Goal: Task Accomplishment & Management: Use online tool/utility

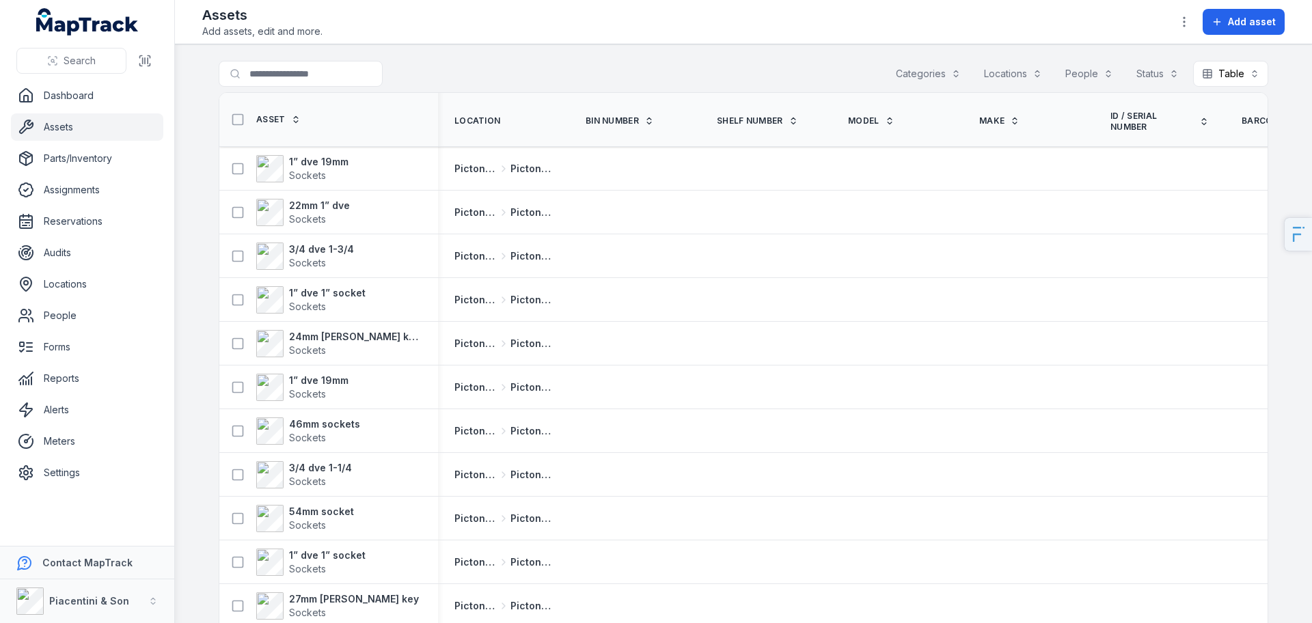
click at [940, 75] on div "Categories" at bounding box center [928, 74] width 83 height 26
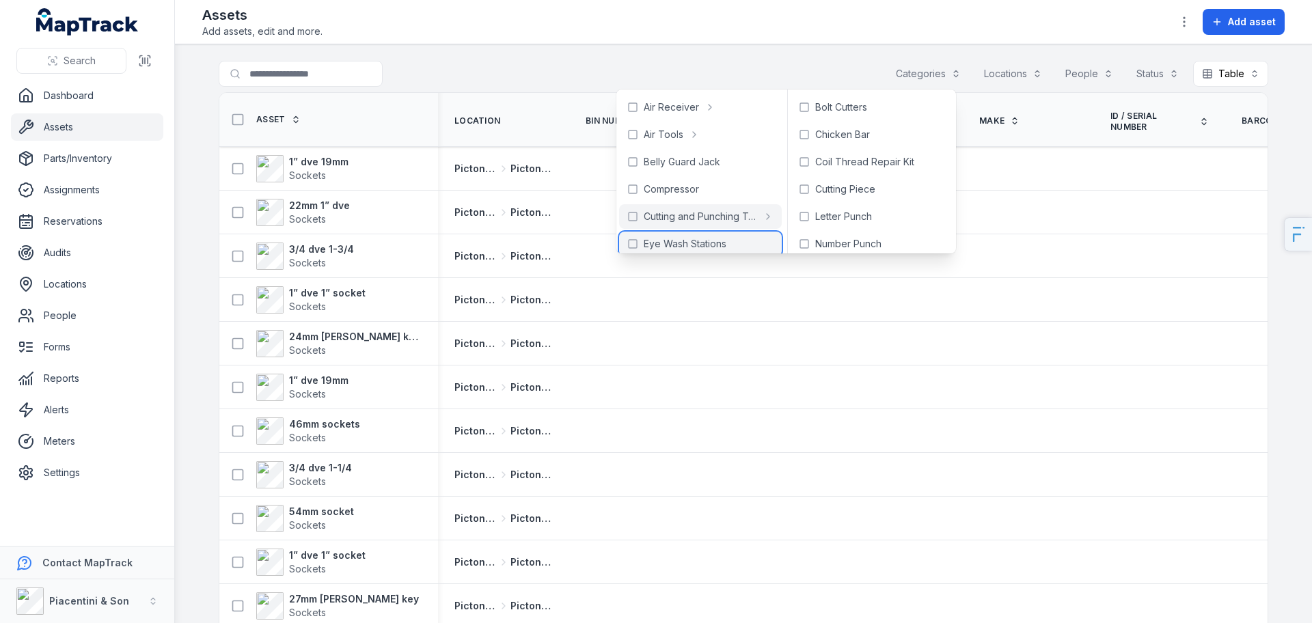
click at [698, 241] on span "Eye Wash Stations" at bounding box center [685, 244] width 83 height 14
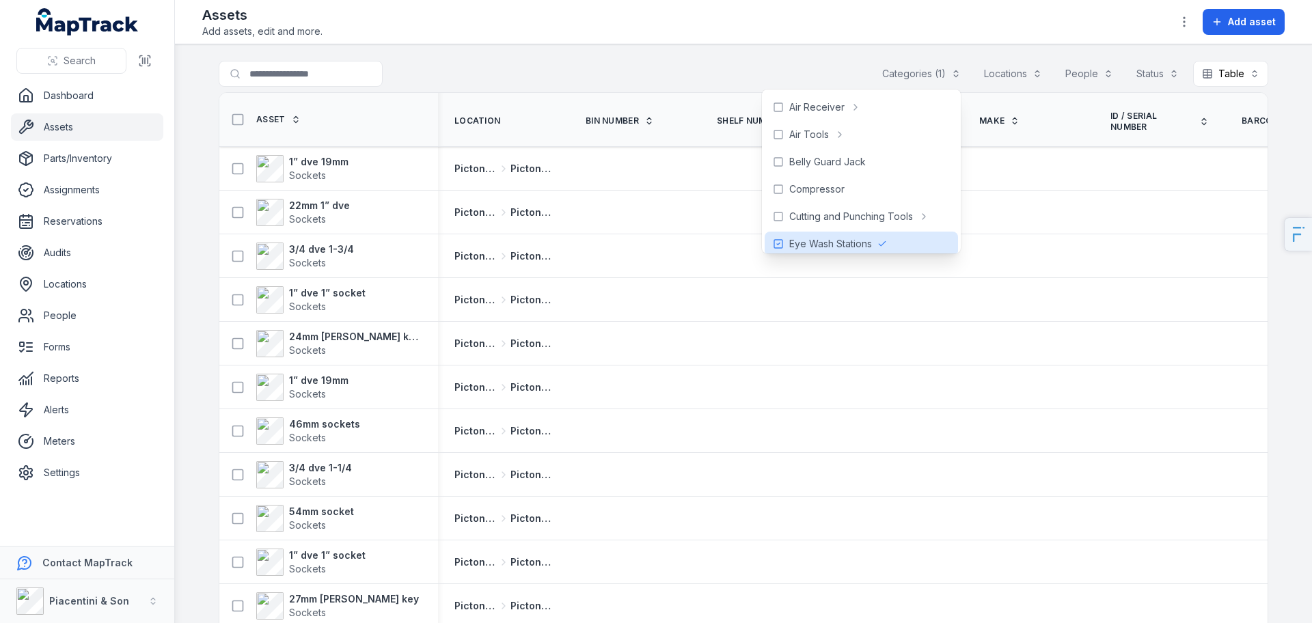
click at [716, 51] on main "**********" at bounding box center [743, 333] width 1137 height 579
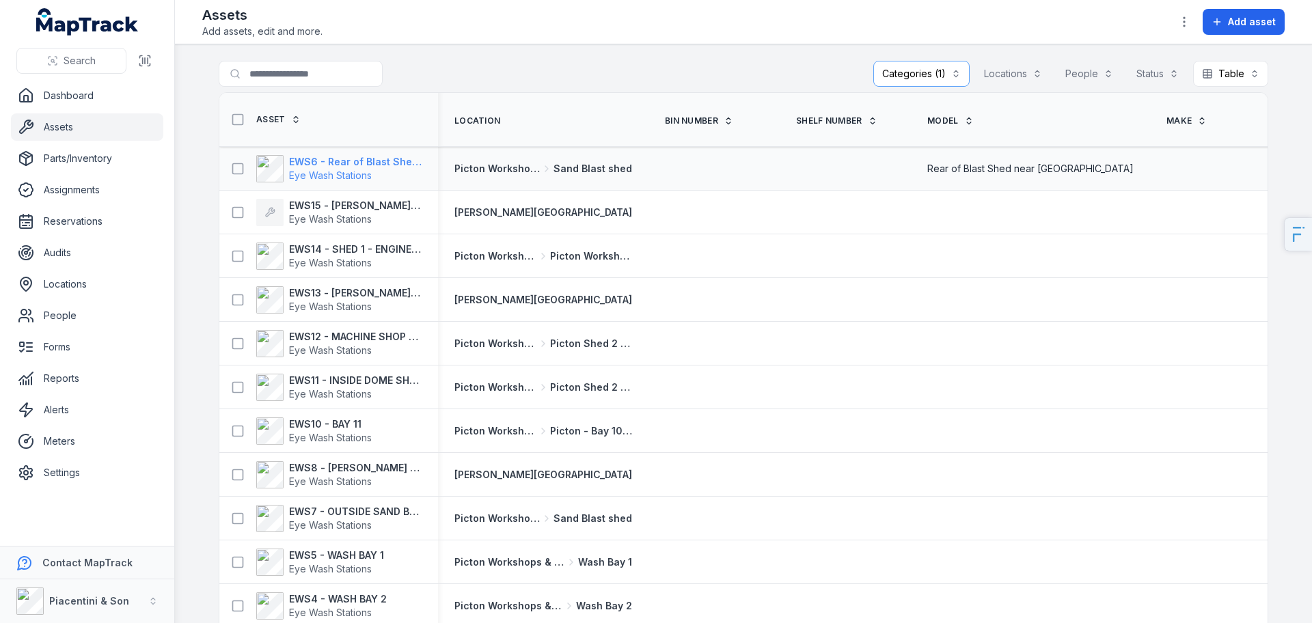
click at [320, 167] on div "EWS6 - Rear of Blast Shed near Water Works Eye Wash Stations" at bounding box center [355, 168] width 133 height 27
click at [1022, 79] on div "Locations" at bounding box center [1013, 74] width 76 height 26
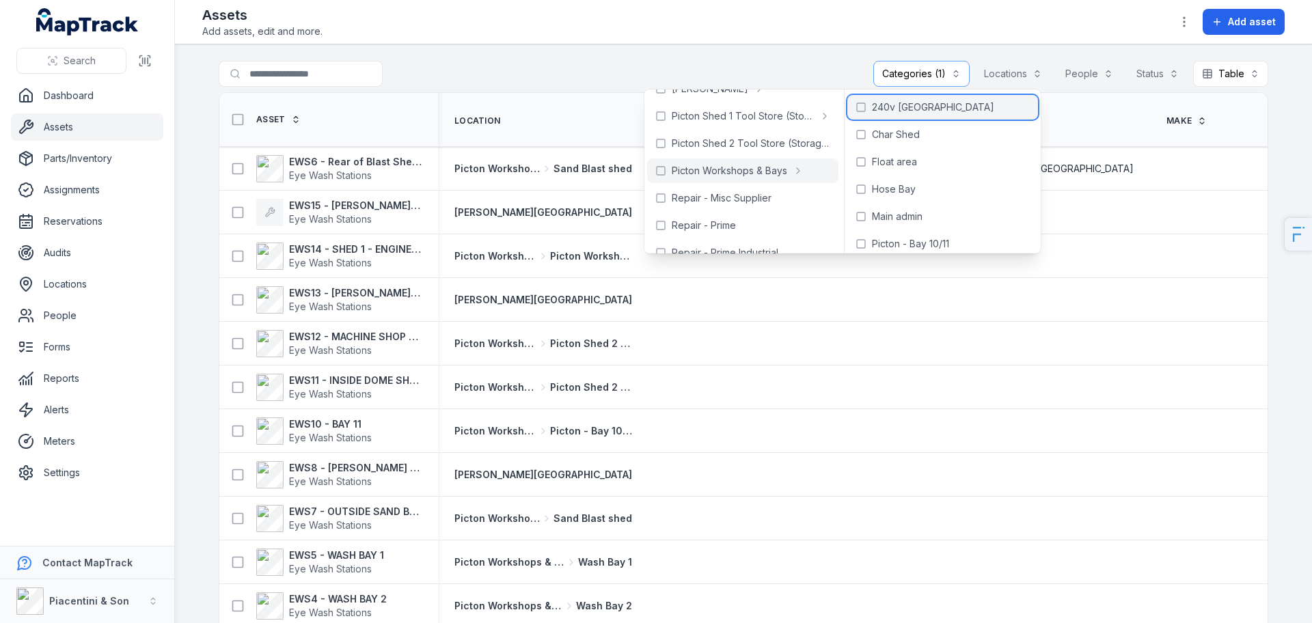
click at [949, 113] on span "240v [GEOGRAPHIC_DATA]" at bounding box center [933, 107] width 122 height 14
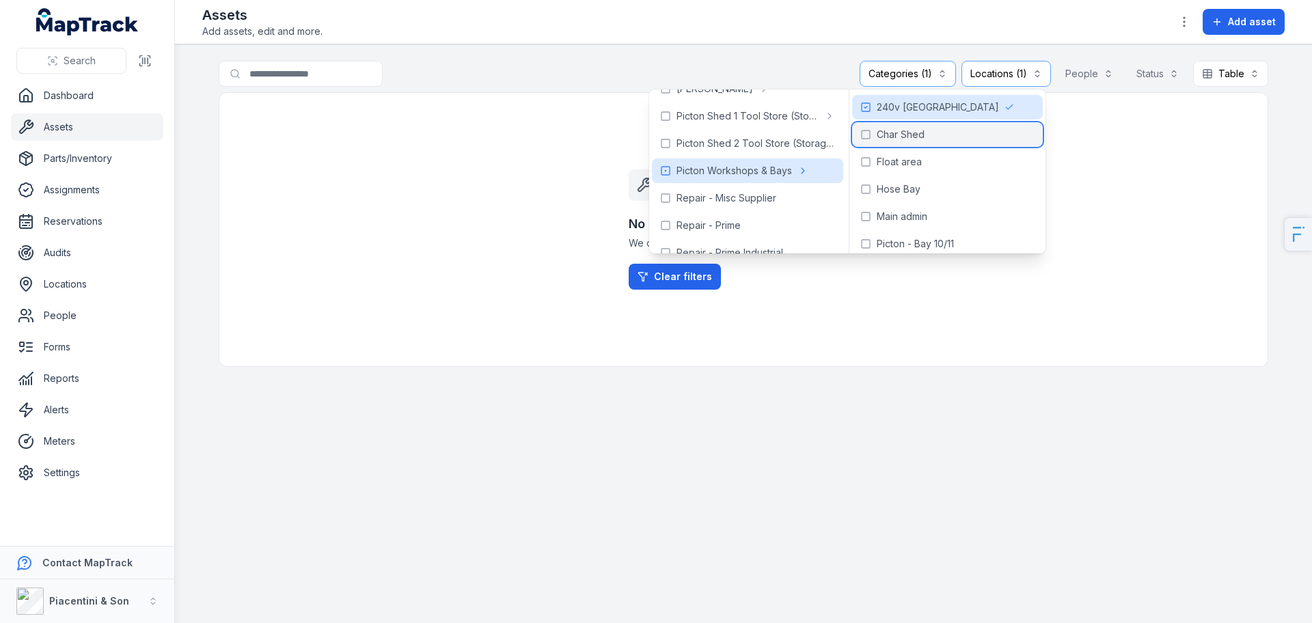
click at [905, 136] on span "Char Shed" at bounding box center [901, 135] width 48 height 14
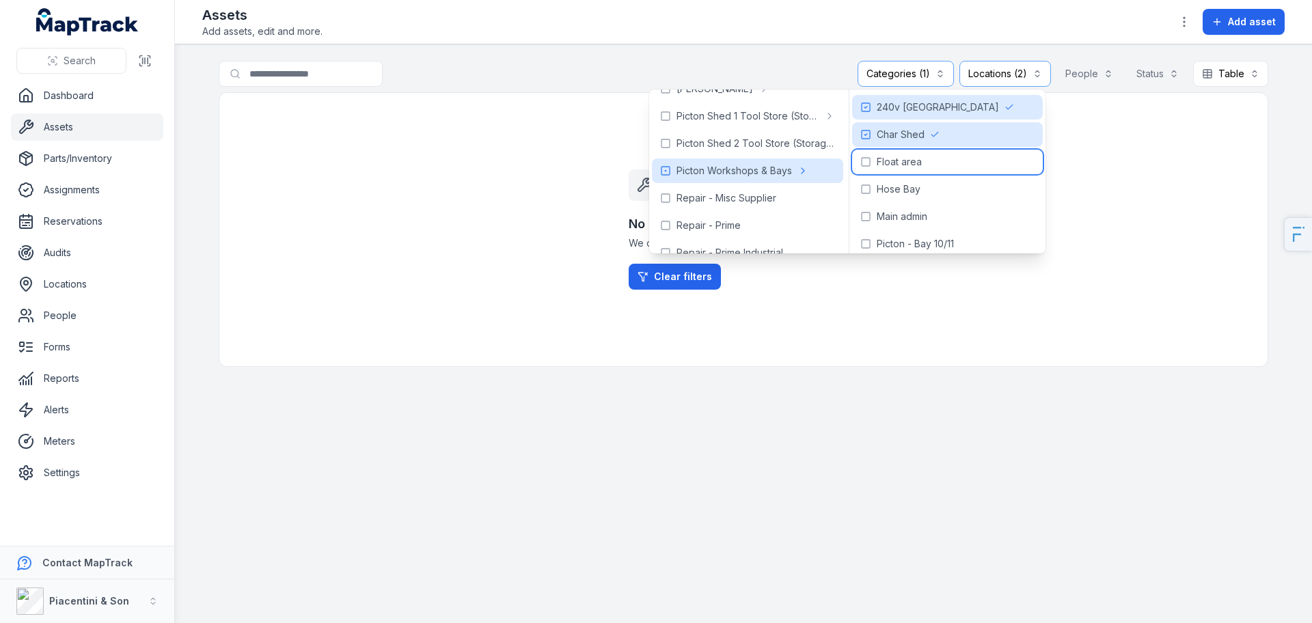
click at [908, 160] on span "Float area" at bounding box center [899, 162] width 45 height 14
click at [908, 183] on span "Hose Bay" at bounding box center [899, 190] width 44 height 14
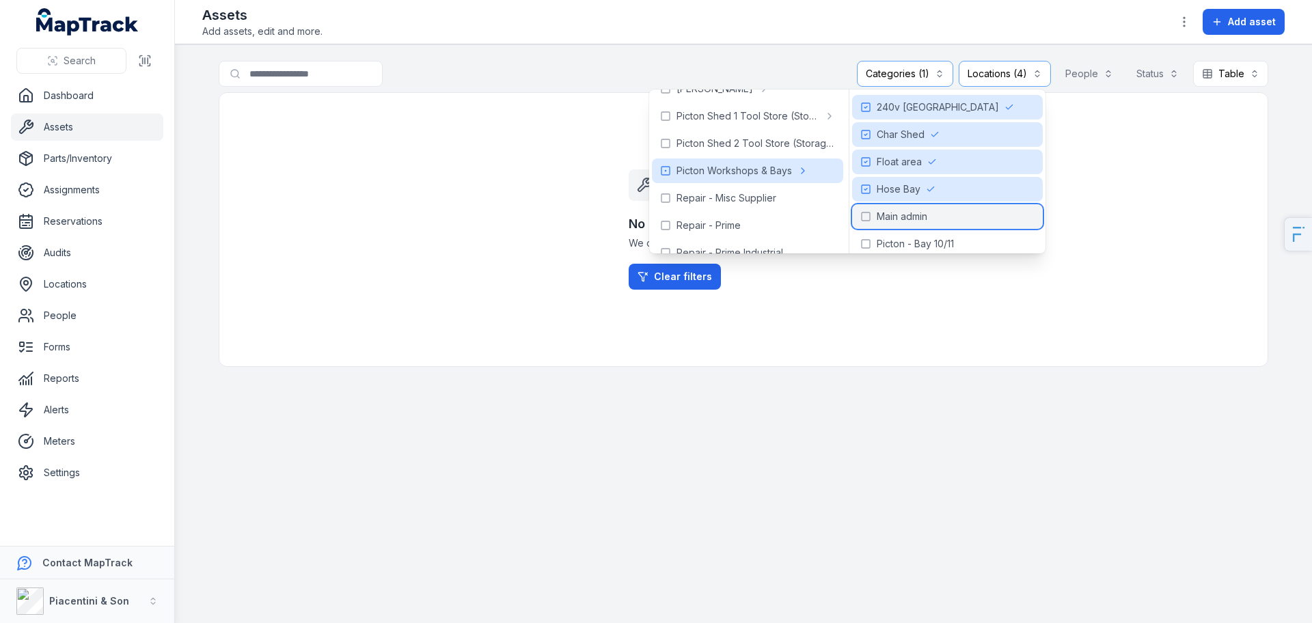
click at [908, 213] on span "Main admin" at bounding box center [902, 217] width 51 height 14
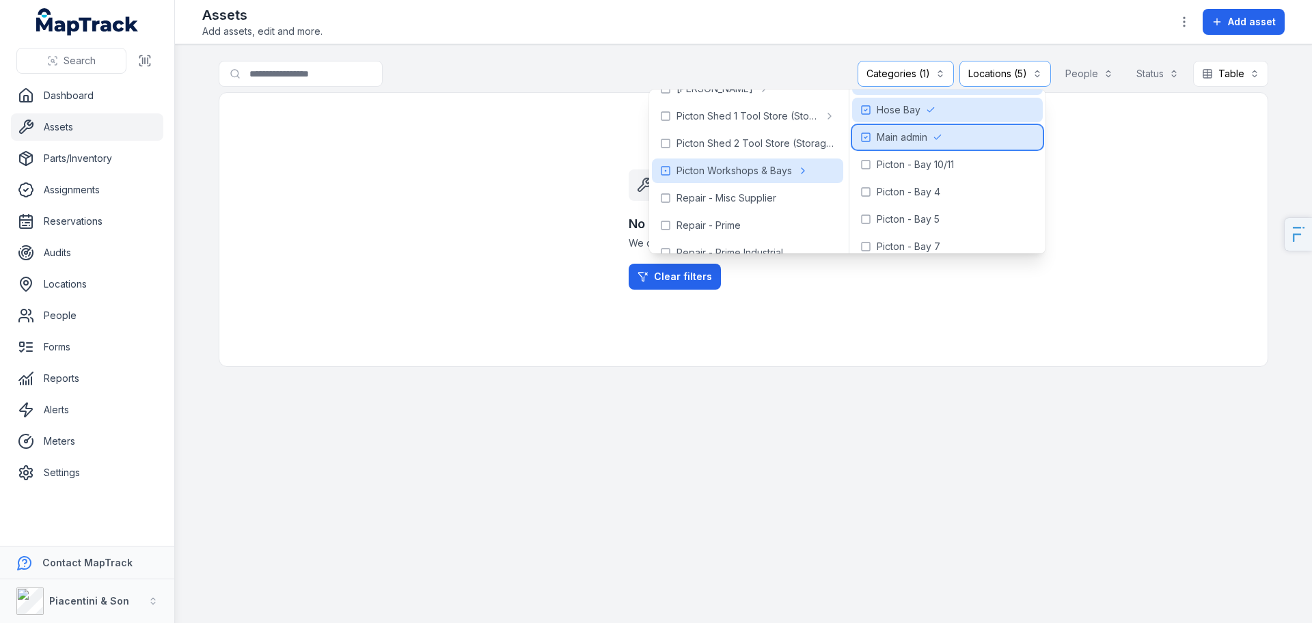
scroll to position [106, 0]
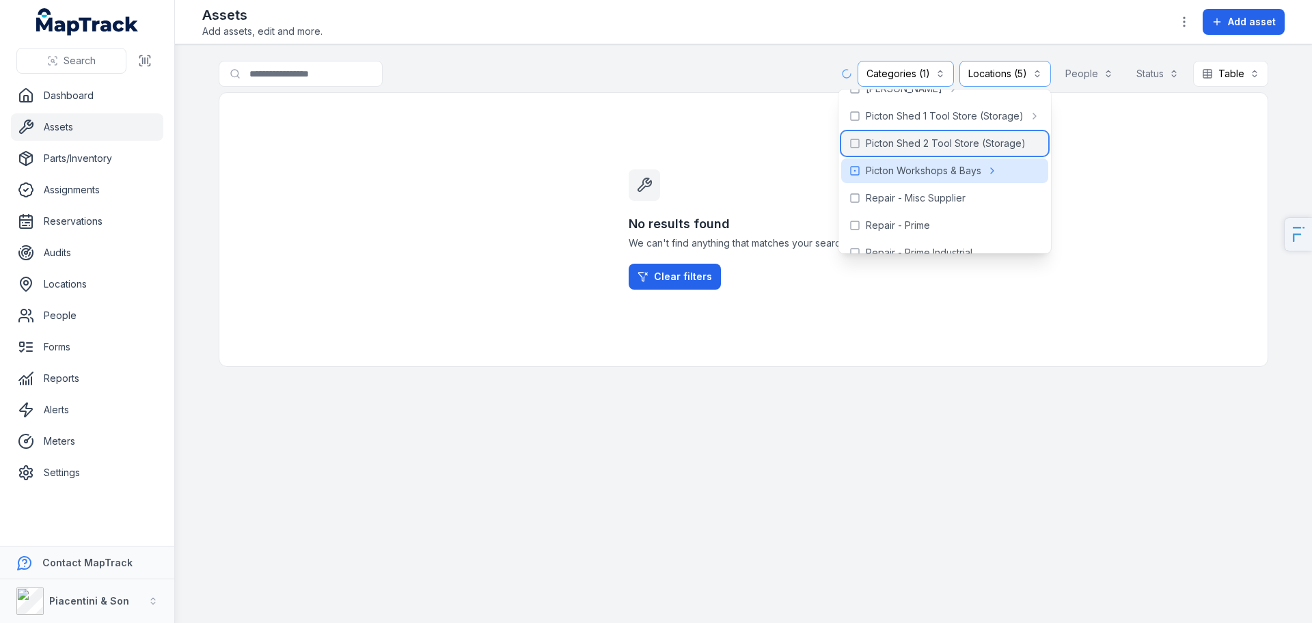
click at [917, 144] on span "Picton Shed 2 Tool Store (Storage)" at bounding box center [946, 144] width 160 height 14
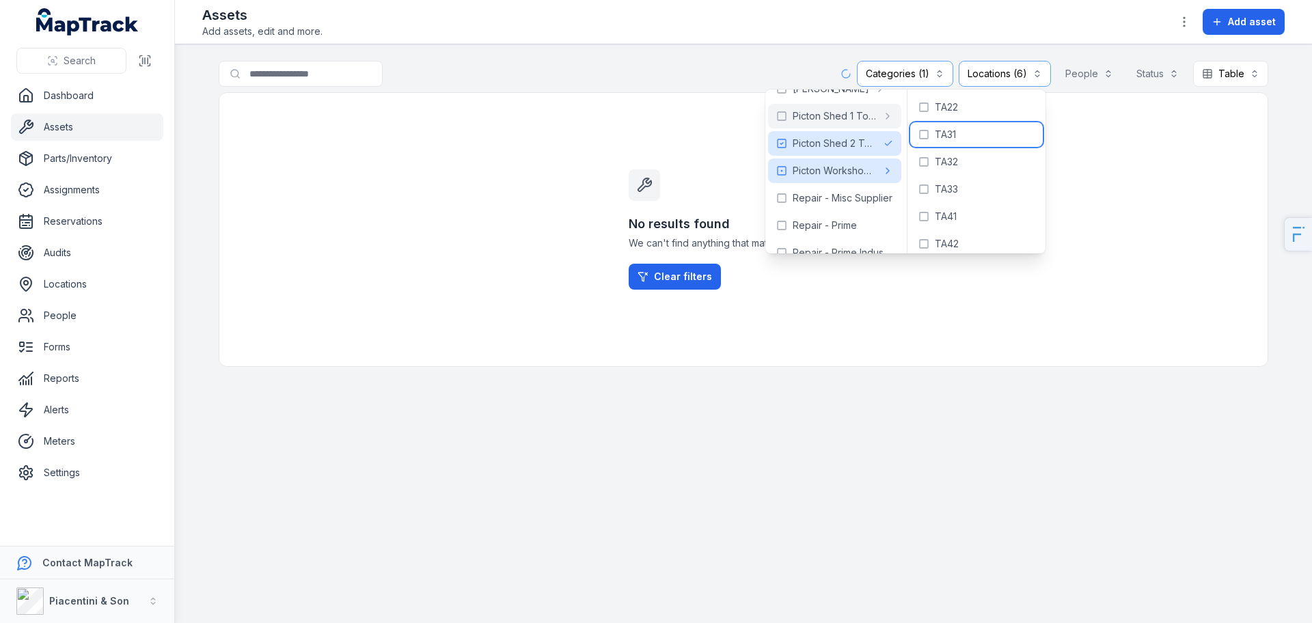
click at [921, 123] on div "TA31" at bounding box center [976, 134] width 133 height 25
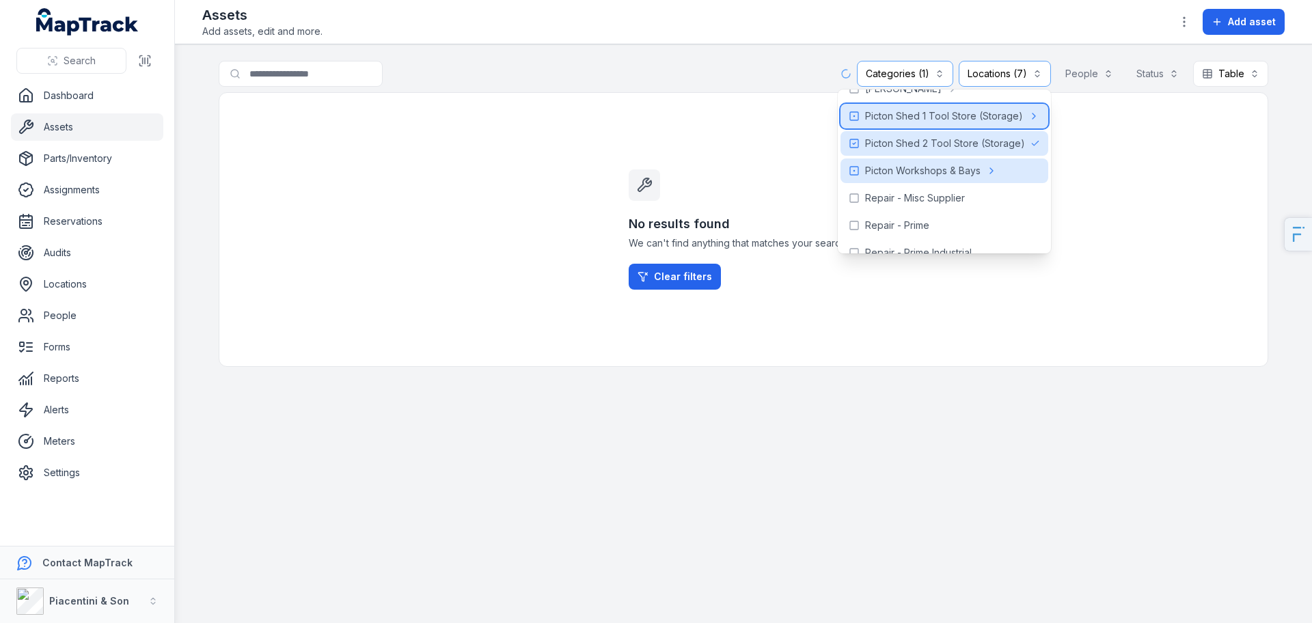
click at [849, 118] on icon at bounding box center [854, 116] width 11 height 11
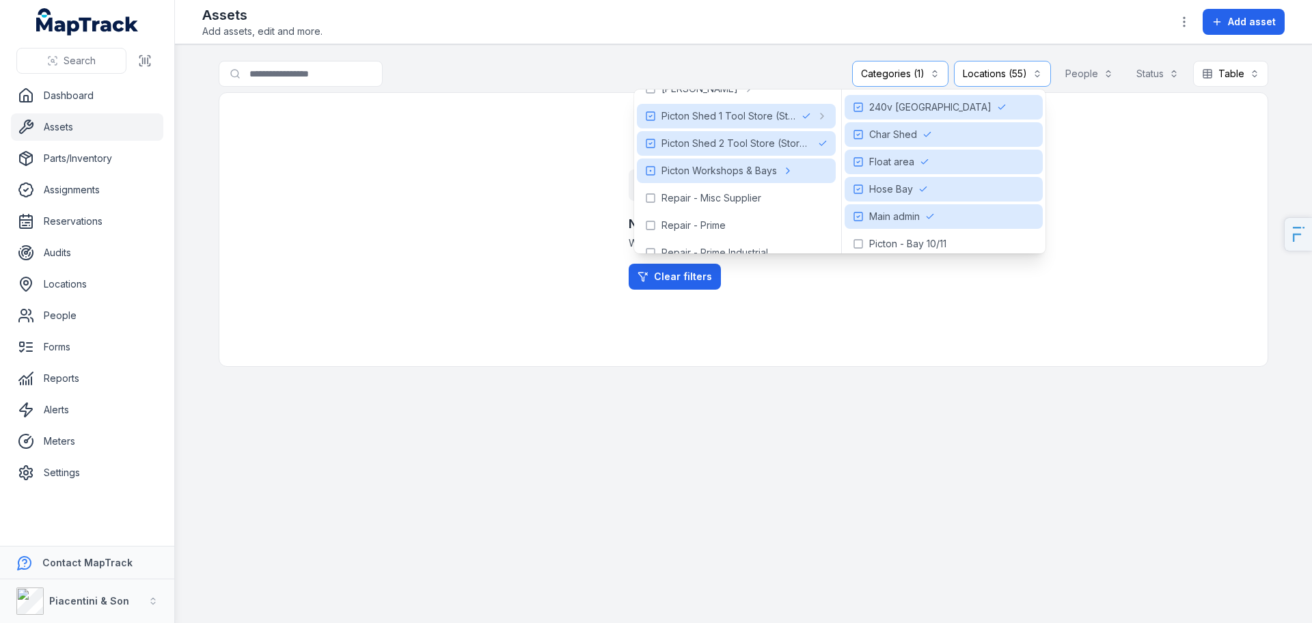
click at [507, 212] on div "No results found We can't find anything that matches your search. Clear filters" at bounding box center [744, 229] width 1050 height 275
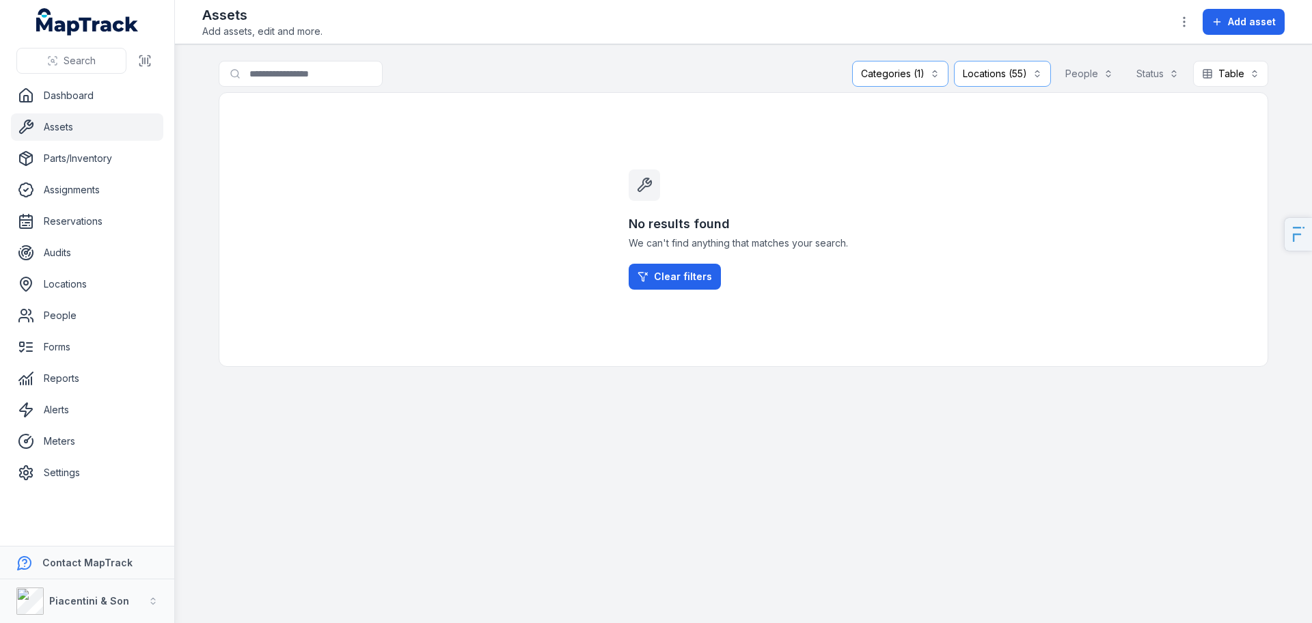
click at [999, 72] on div "Locations (55)" at bounding box center [1002, 74] width 97 height 26
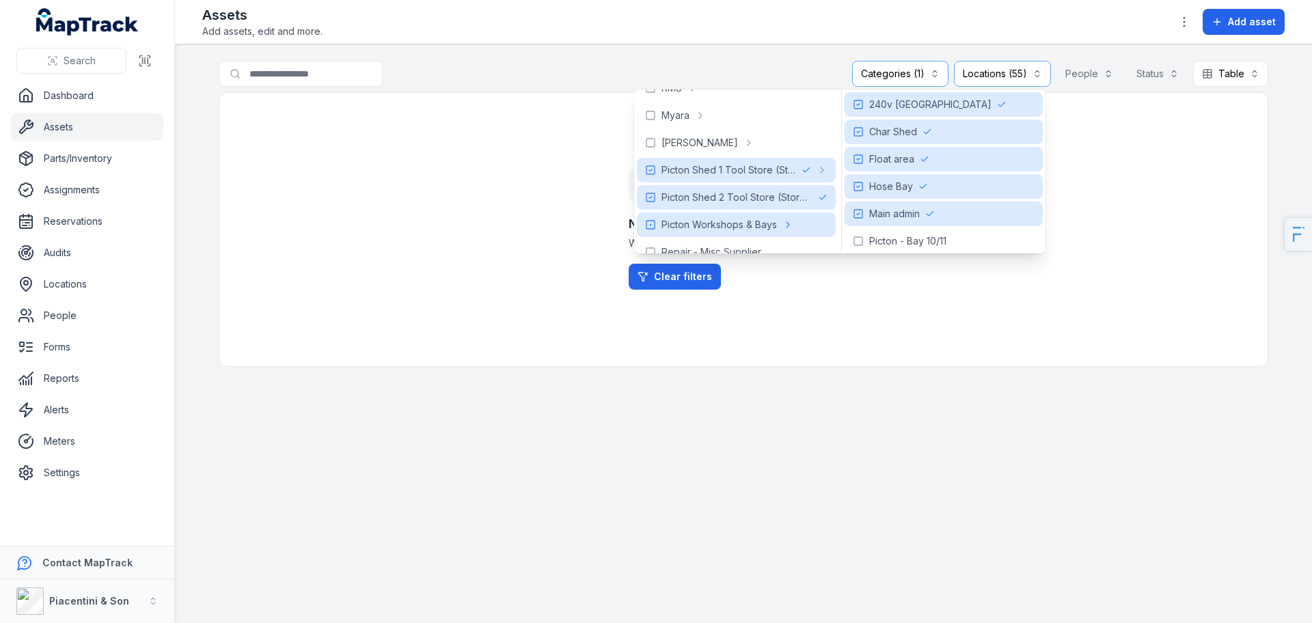
scroll to position [211, 0]
click at [865, 230] on div "Picton - Bay 10/11" at bounding box center [944, 241] width 198 height 25
click at [871, 233] on div "Picton - Bay 10/11" at bounding box center [944, 244] width 198 height 25
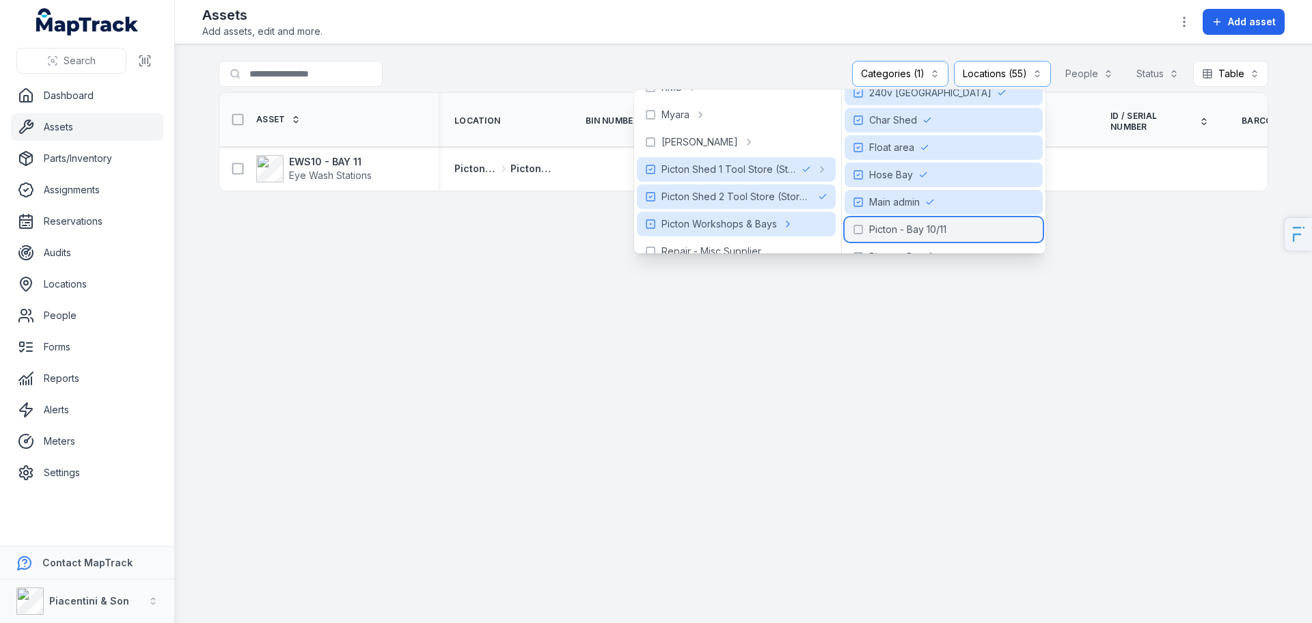
scroll to position [30, 0]
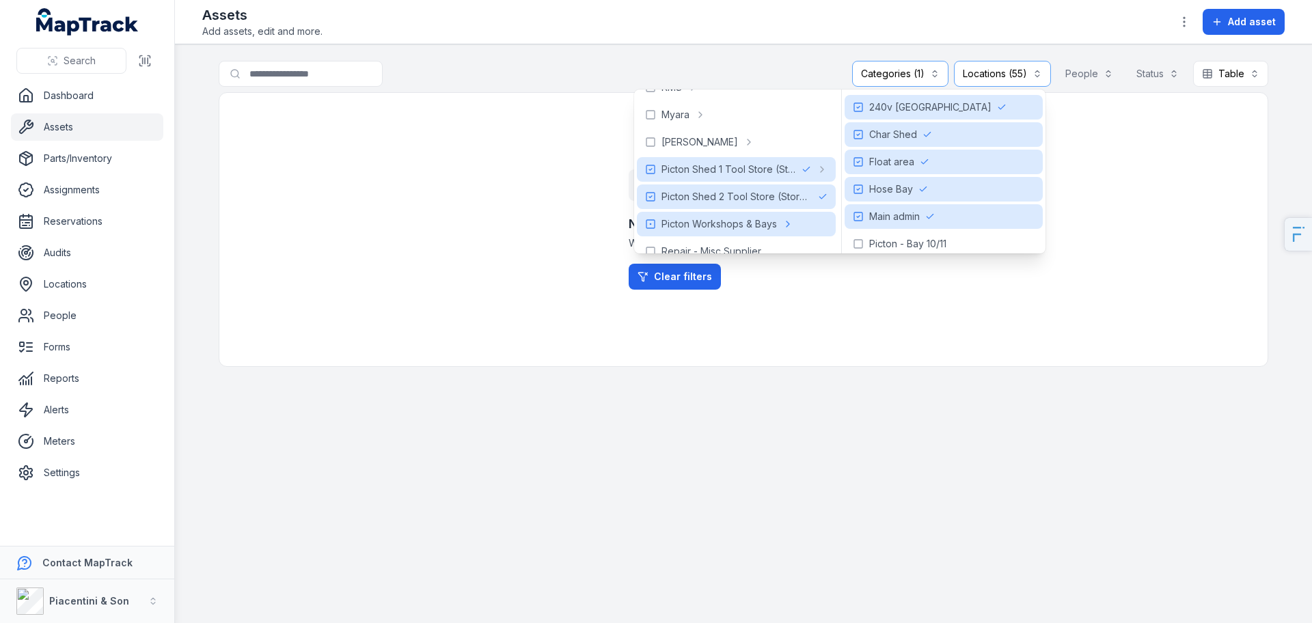
scroll to position [33, 0]
click at [893, 214] on span "Picton - Bay 10/11" at bounding box center [907, 211] width 77 height 14
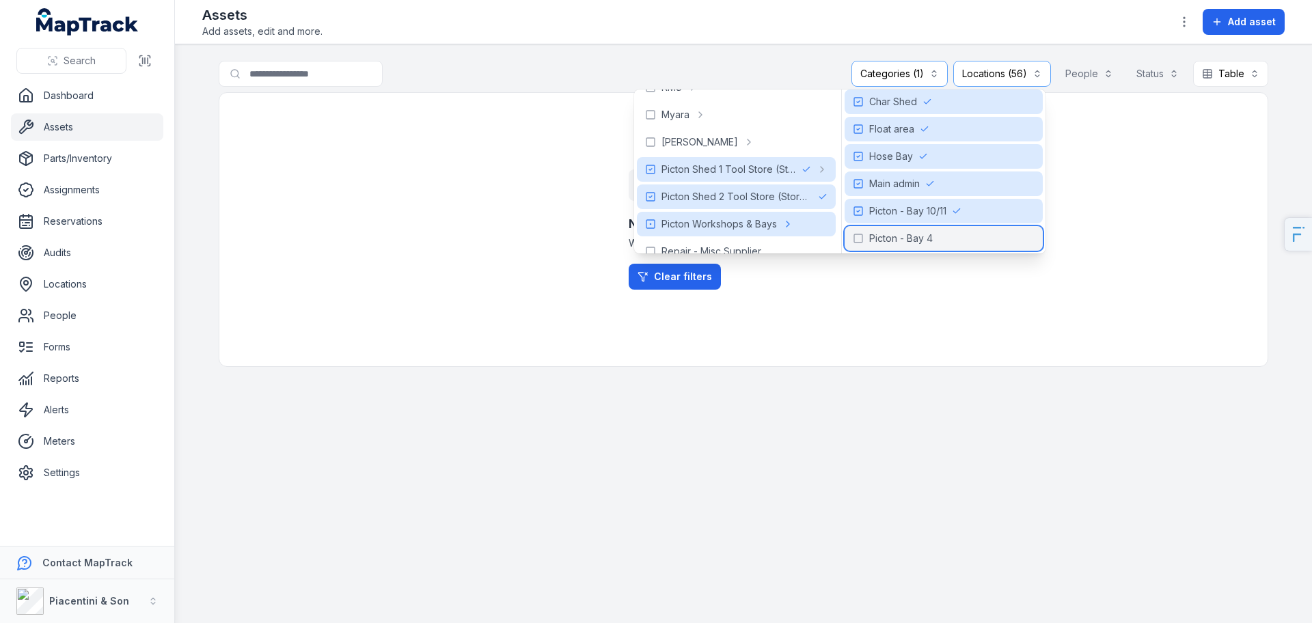
click at [895, 230] on div "Picton - Bay 4" at bounding box center [944, 238] width 198 height 25
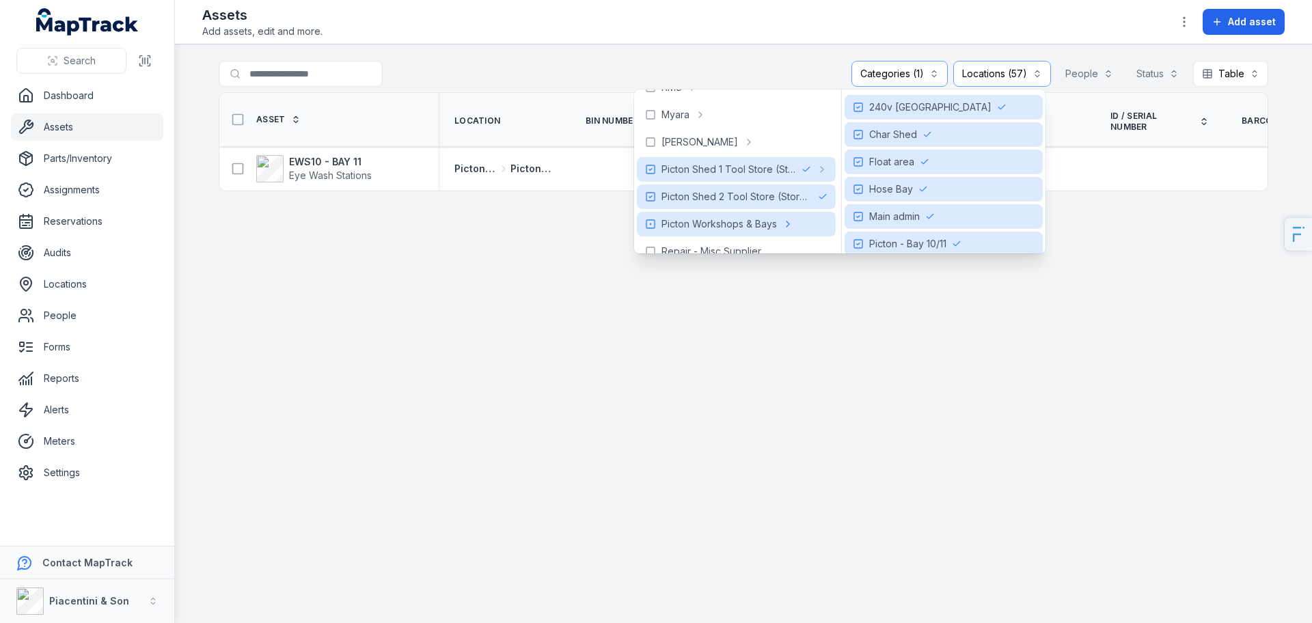
click at [340, 318] on main "**********" at bounding box center [743, 333] width 1137 height 579
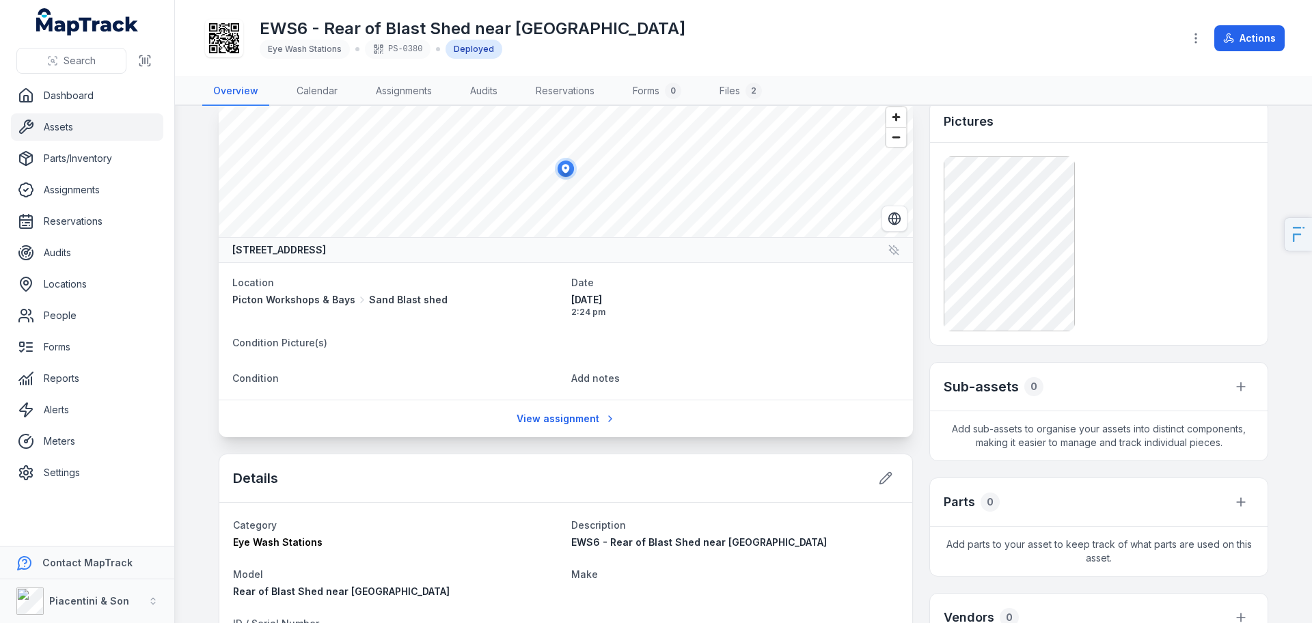
scroll to position [23, 0]
click at [75, 280] on link "Locations" at bounding box center [87, 284] width 152 height 27
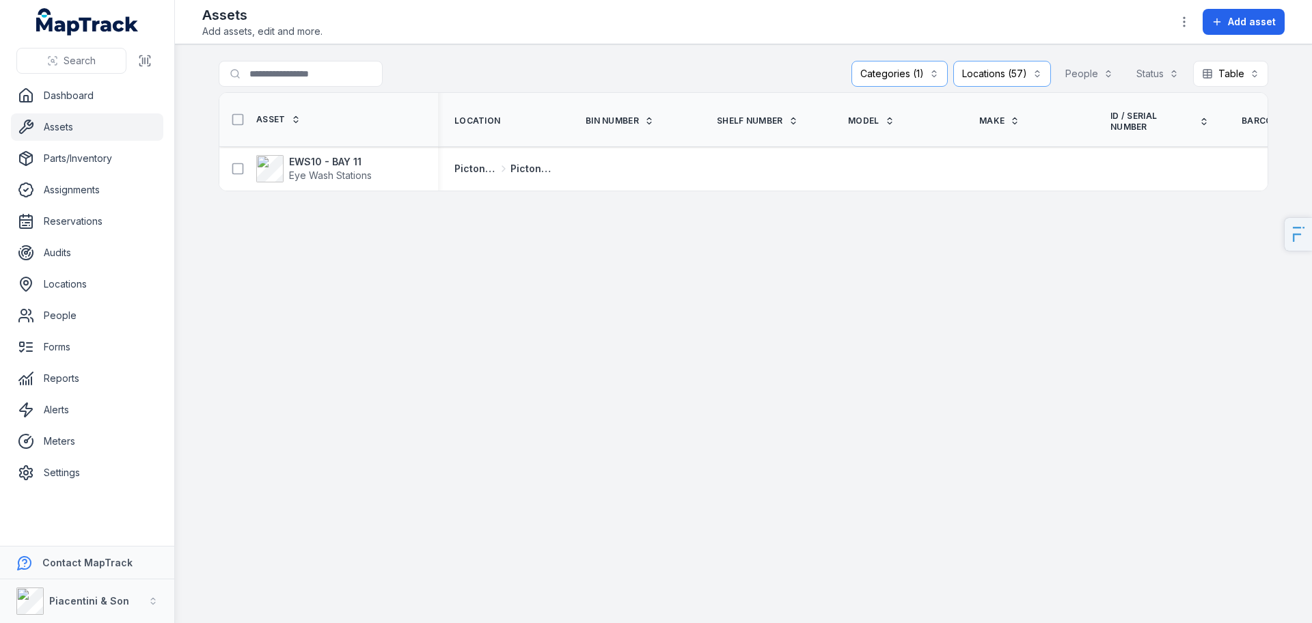
click at [988, 68] on div "Locations (57)" at bounding box center [1003, 74] width 98 height 26
click at [924, 70] on div "Categories (1)" at bounding box center [900, 74] width 96 height 26
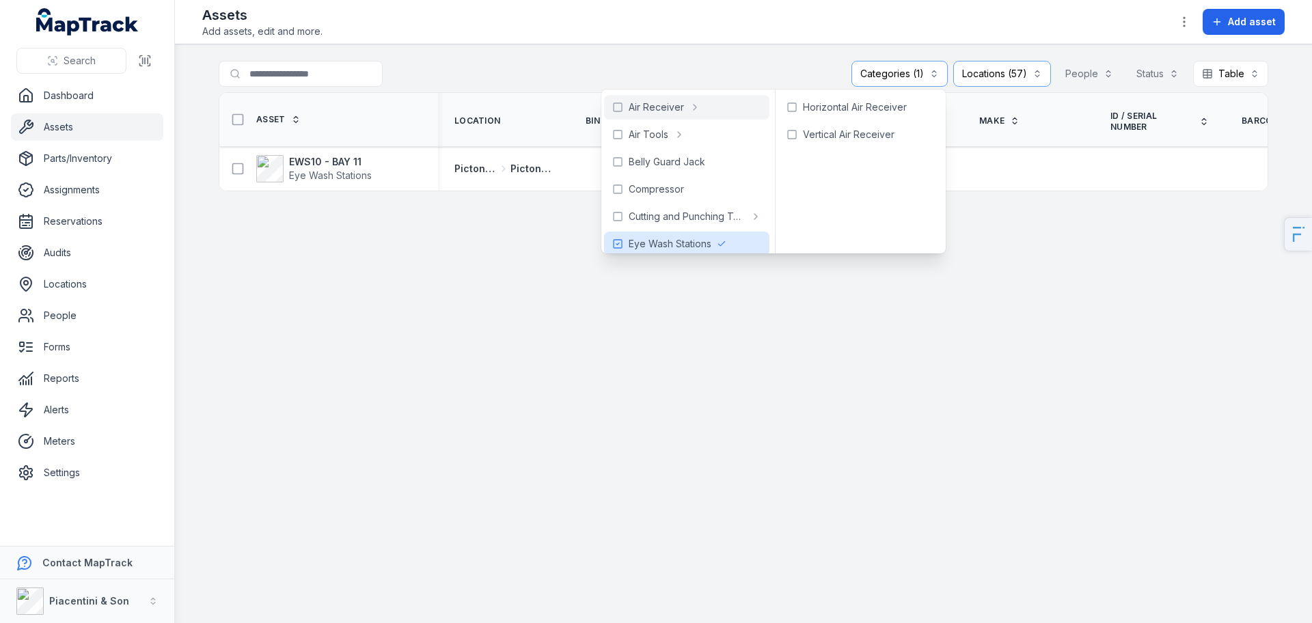
click at [98, 114] on link "Assets" at bounding box center [87, 126] width 152 height 27
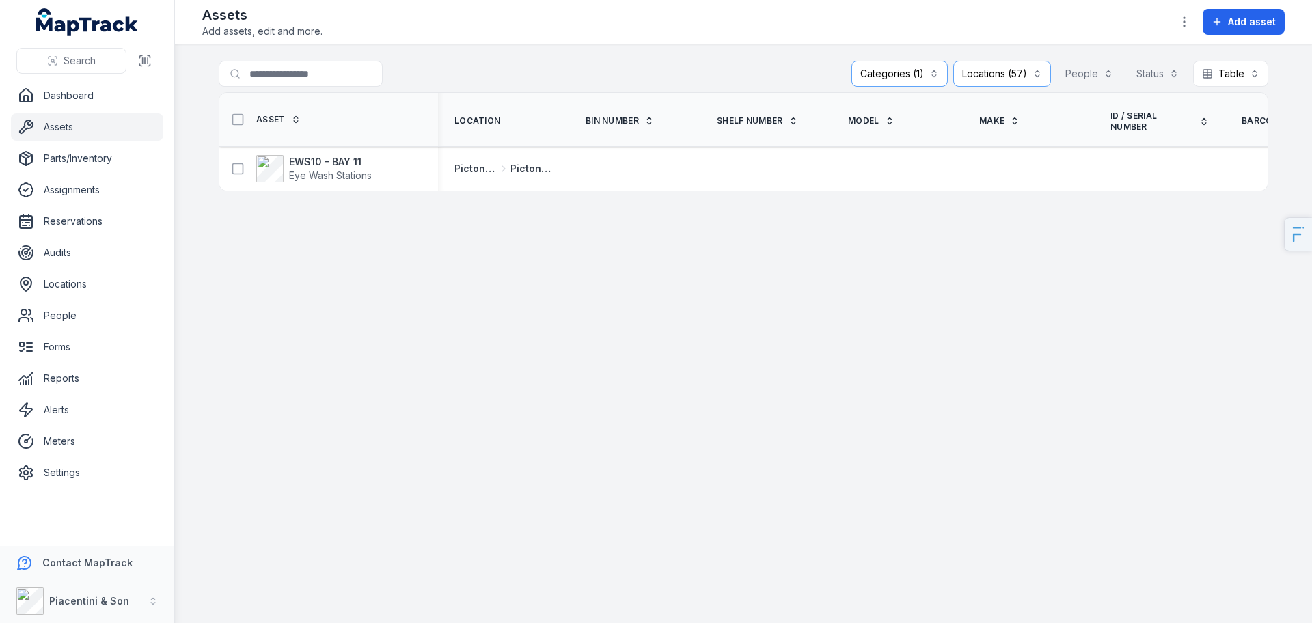
click at [97, 115] on link "Assets" at bounding box center [87, 126] width 152 height 27
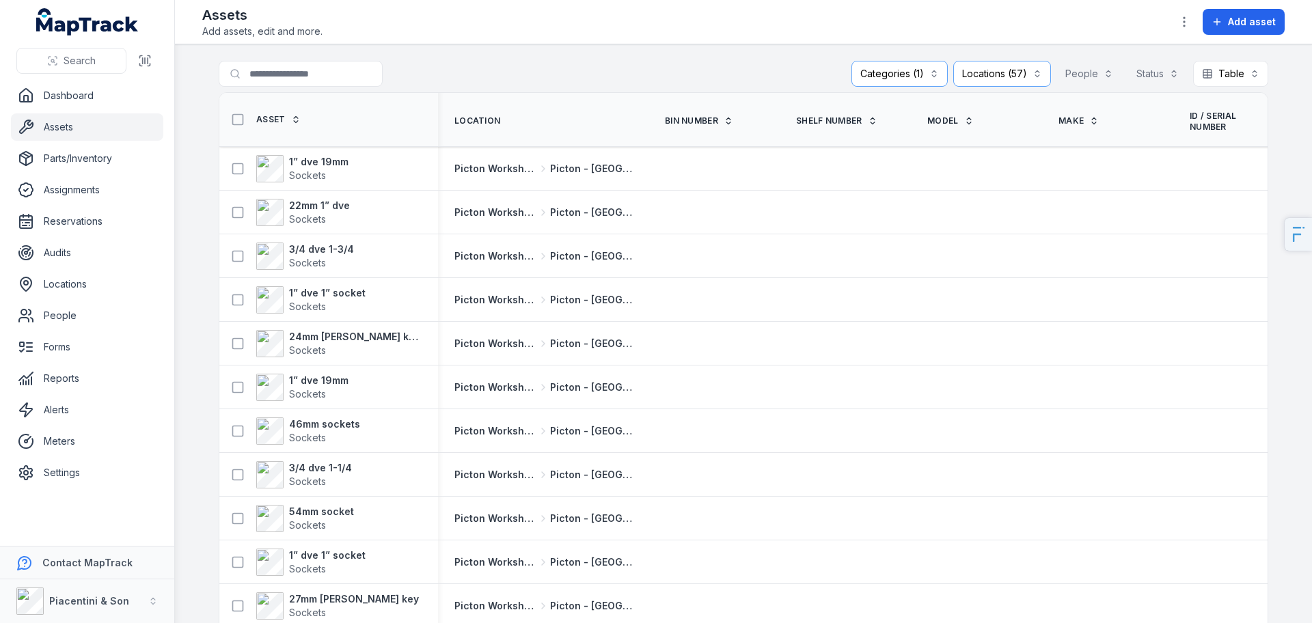
click at [977, 75] on div "Locations (57)" at bounding box center [1003, 74] width 98 height 26
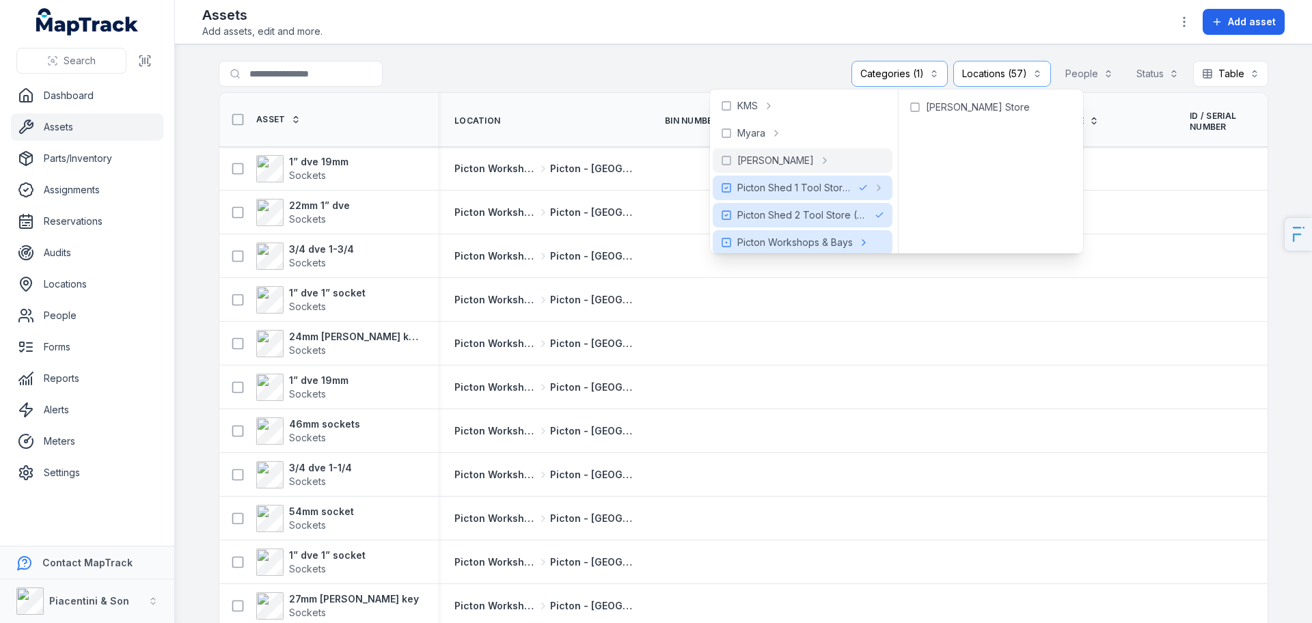
scroll to position [193, 0]
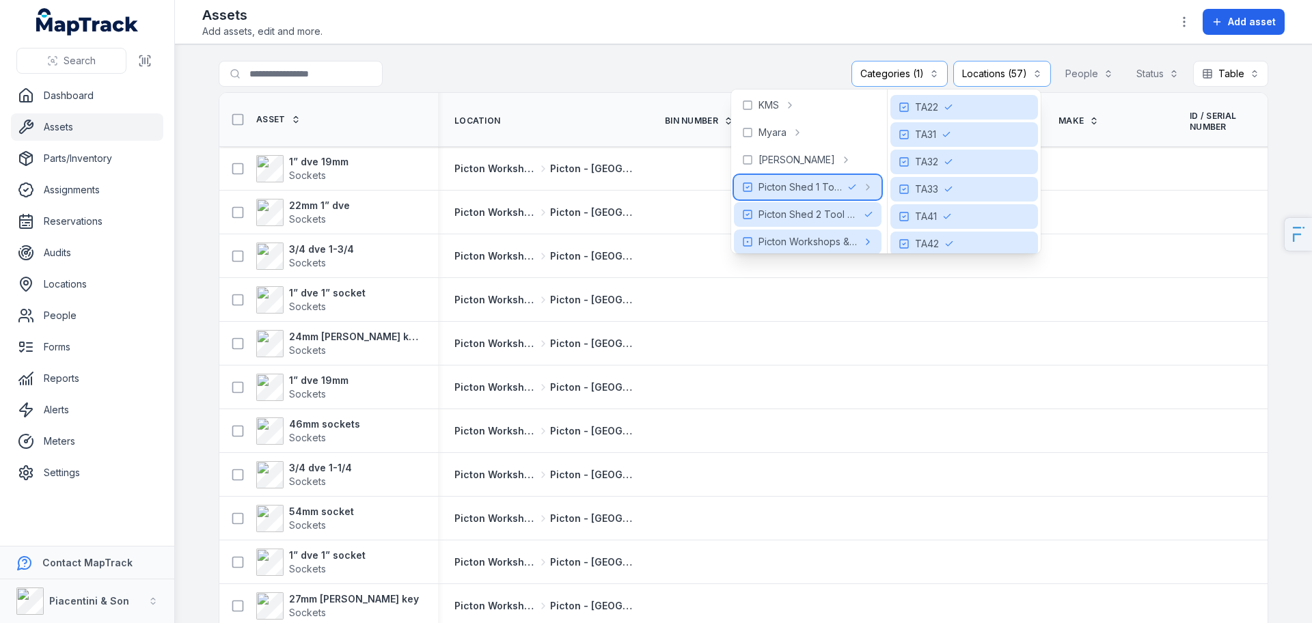
click at [748, 189] on icon at bounding box center [747, 187] width 11 height 11
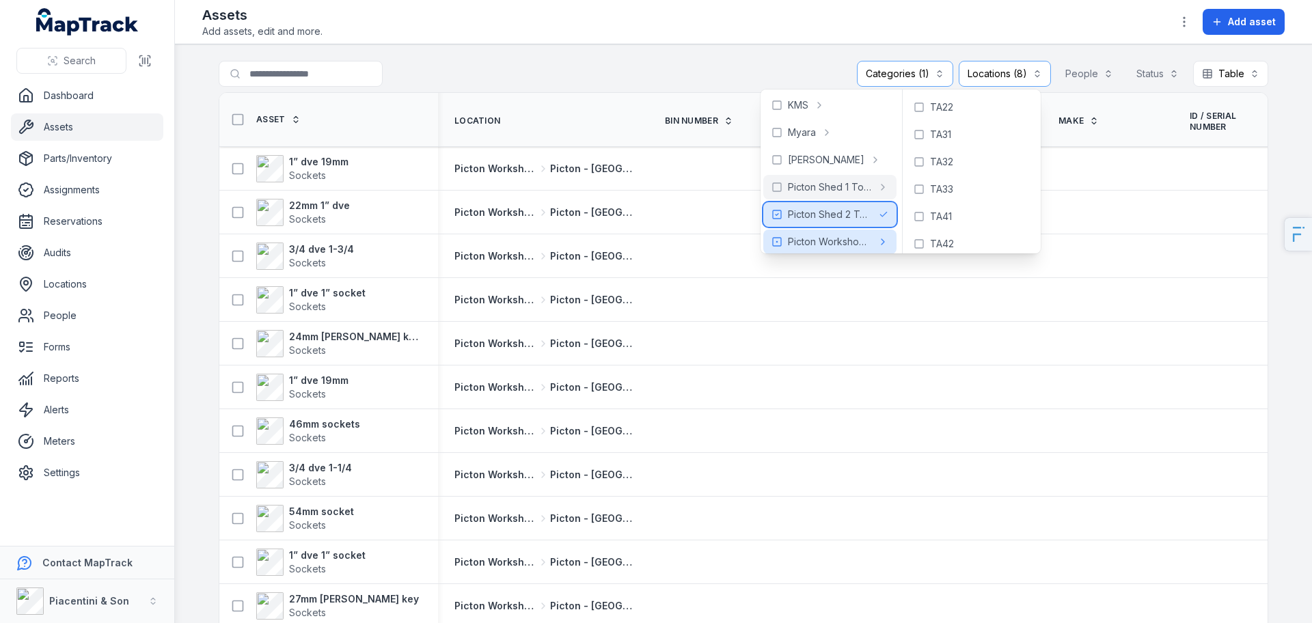
click at [796, 209] on body "**********" at bounding box center [656, 311] width 1312 height 623
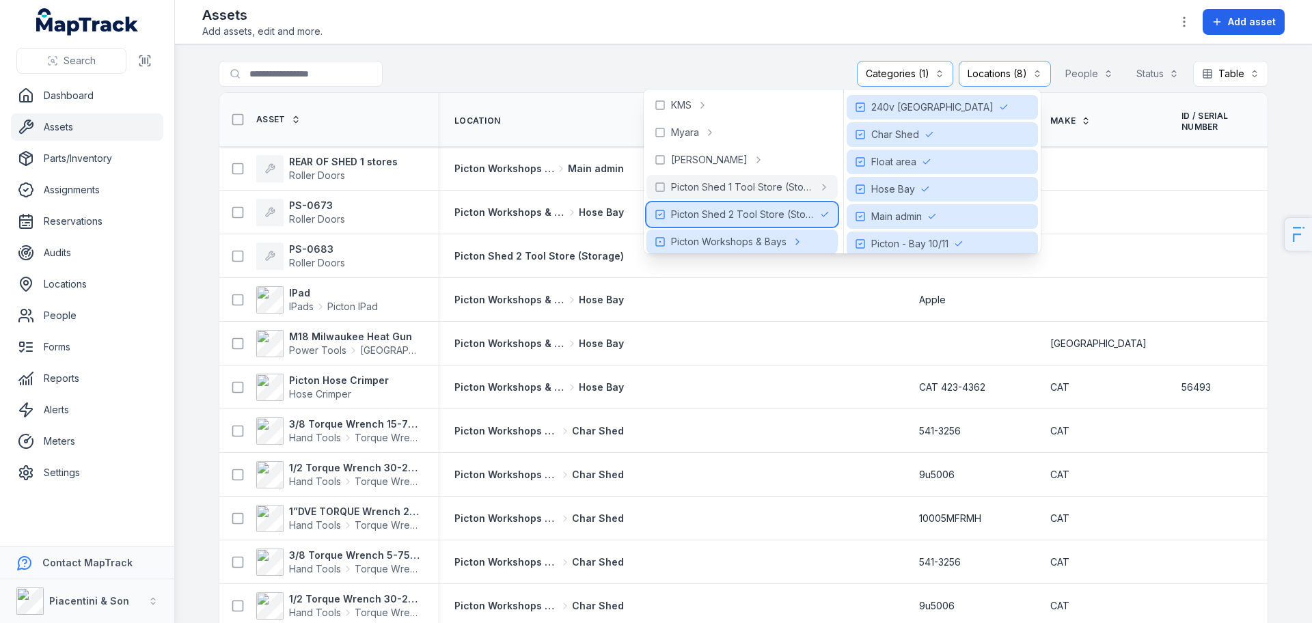
scroll to position [196, 0]
click at [773, 210] on span "Picton Shed 2 Tool Store (Storage)" at bounding box center [743, 212] width 144 height 14
click at [787, 237] on div "Picton Workshops & Bays" at bounding box center [742, 239] width 191 height 25
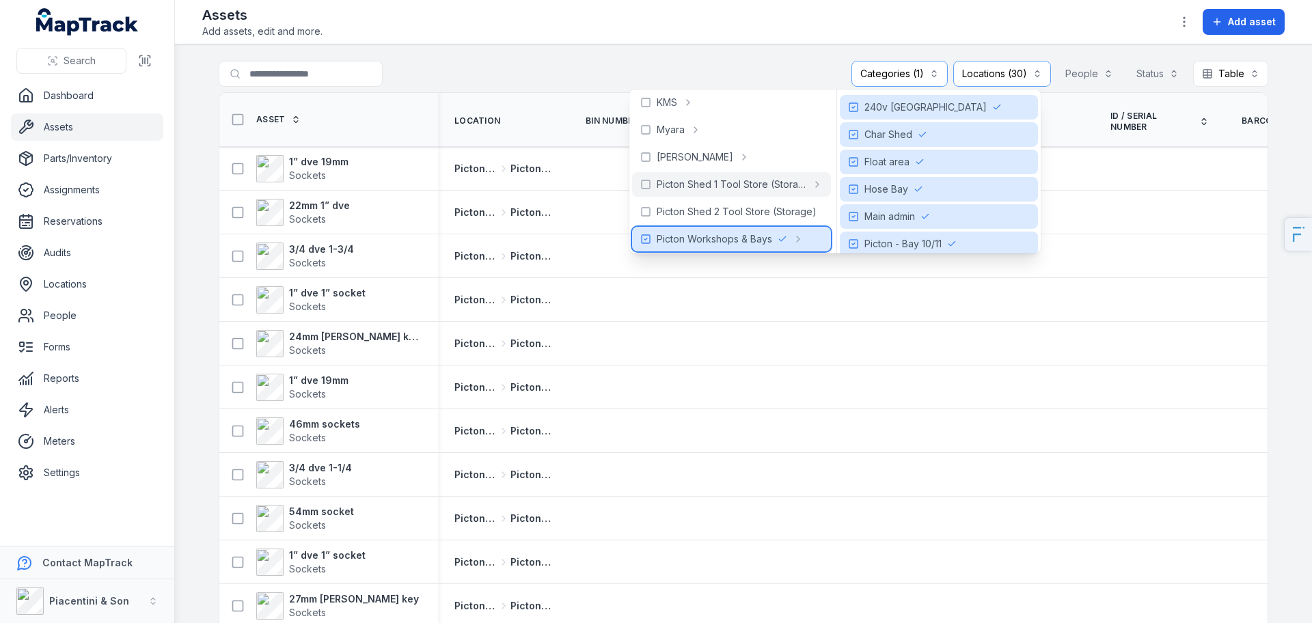
scroll to position [219, 0]
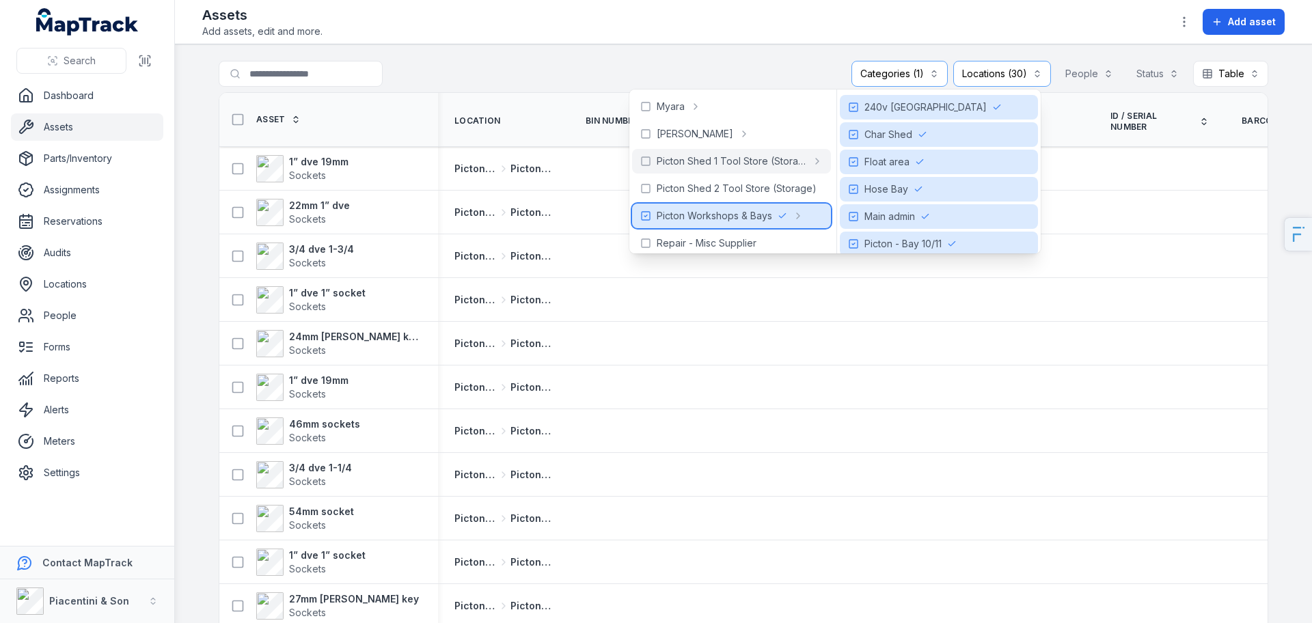
click at [757, 224] on div "Picton Workshops & Bays" at bounding box center [731, 216] width 199 height 25
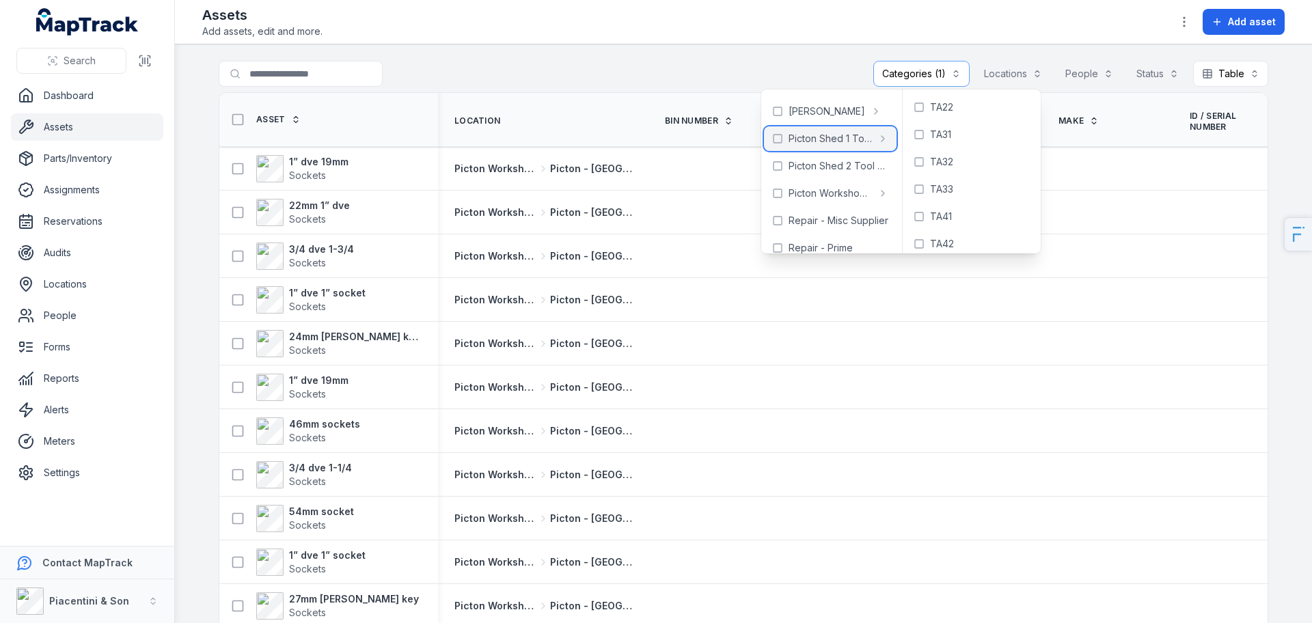
click at [777, 144] on div "Picton Shed 1 Tool Store (Storage)" at bounding box center [830, 138] width 133 height 25
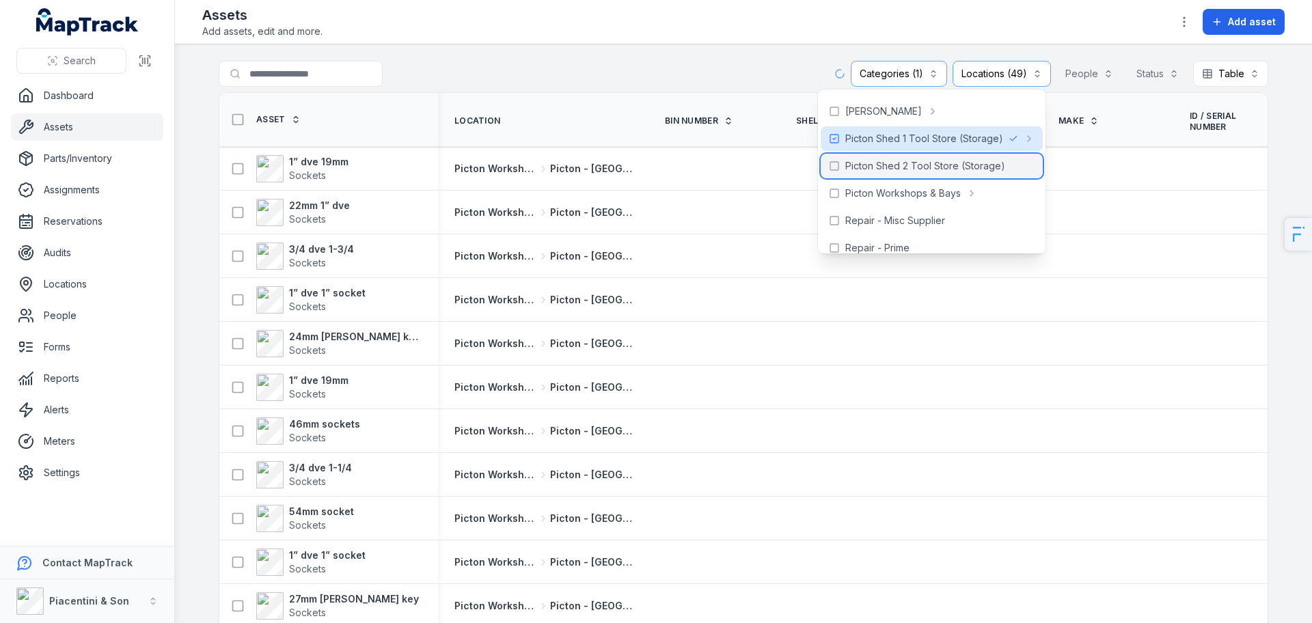
click at [831, 165] on icon at bounding box center [834, 166] width 11 height 11
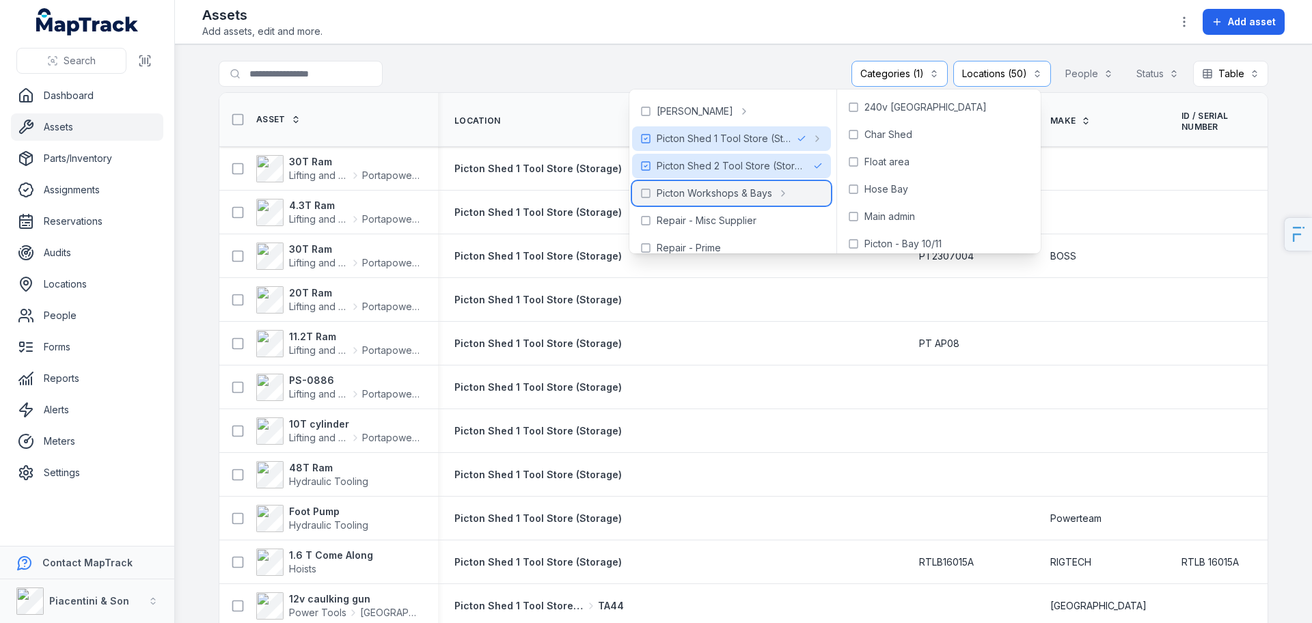
click at [802, 189] on div "Picton Workshops & Bays" at bounding box center [731, 193] width 199 height 25
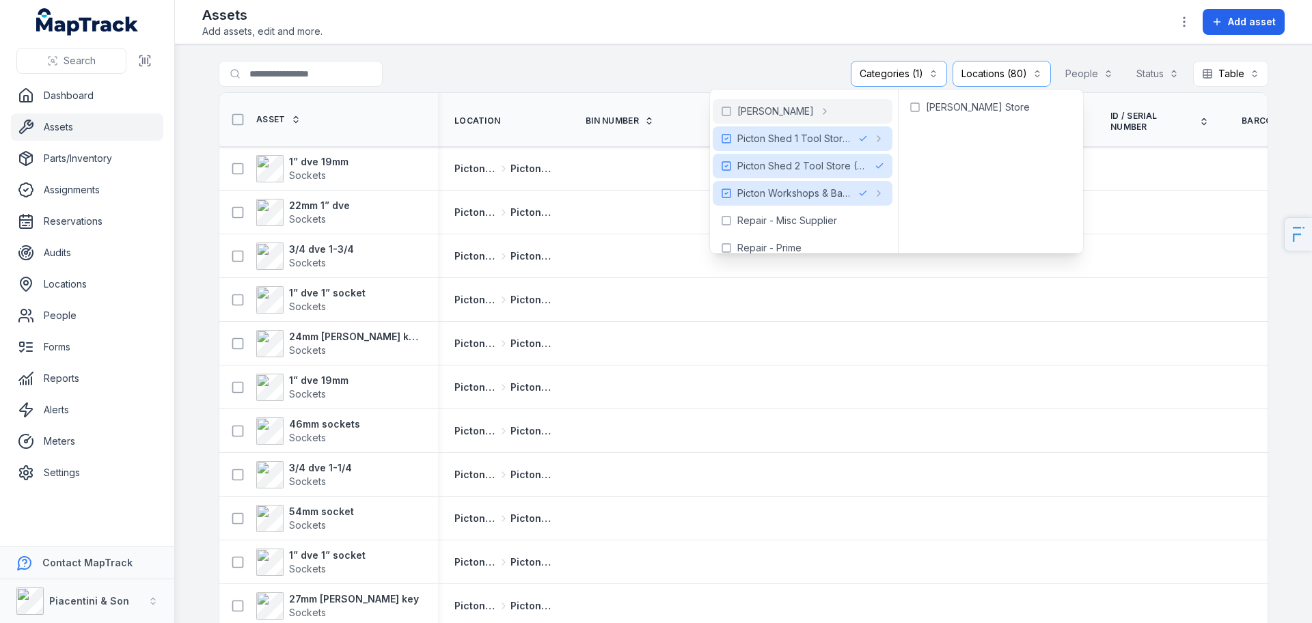
click at [803, 40] on header "Toggle Navigation Assets Add assets, edit and more. Add asset" at bounding box center [743, 22] width 1137 height 44
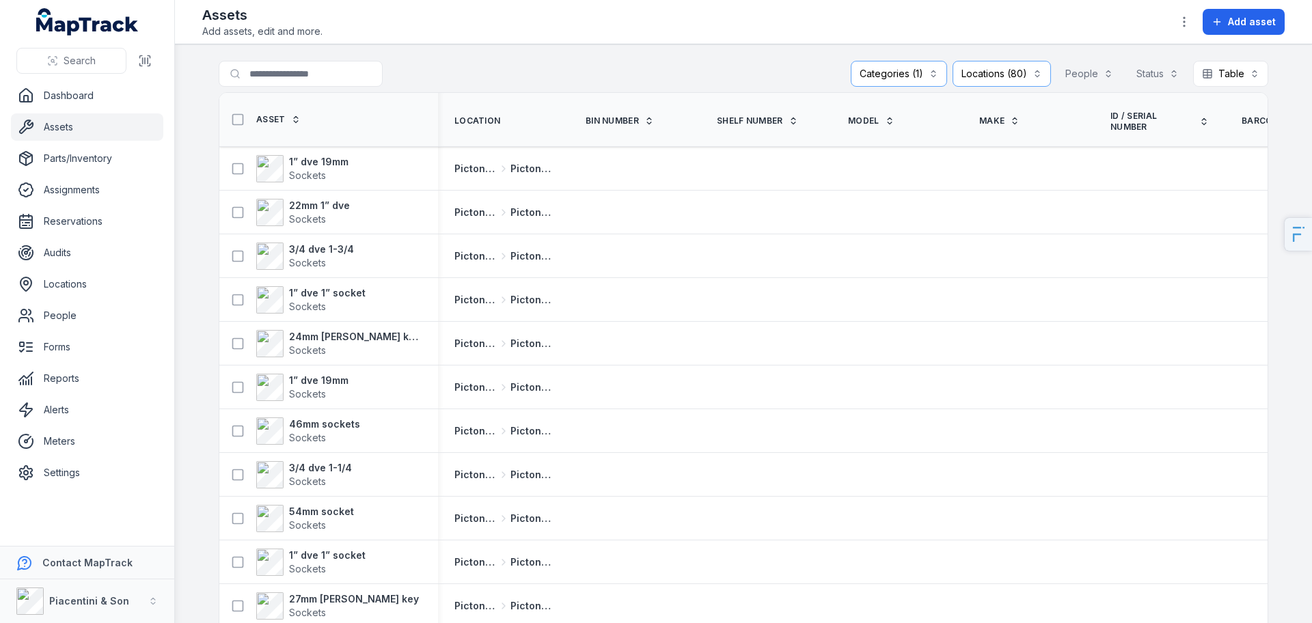
click at [914, 67] on div "Categories (1)" at bounding box center [899, 74] width 96 height 26
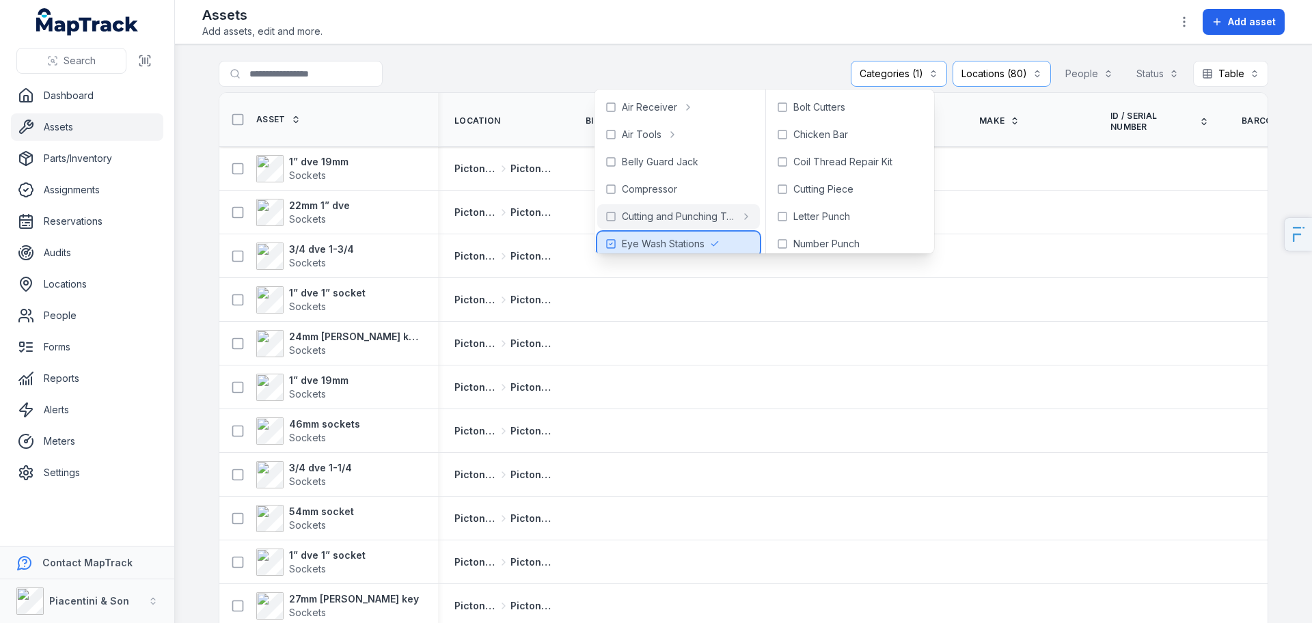
click at [675, 242] on span "Eye Wash Stations" at bounding box center [663, 244] width 83 height 14
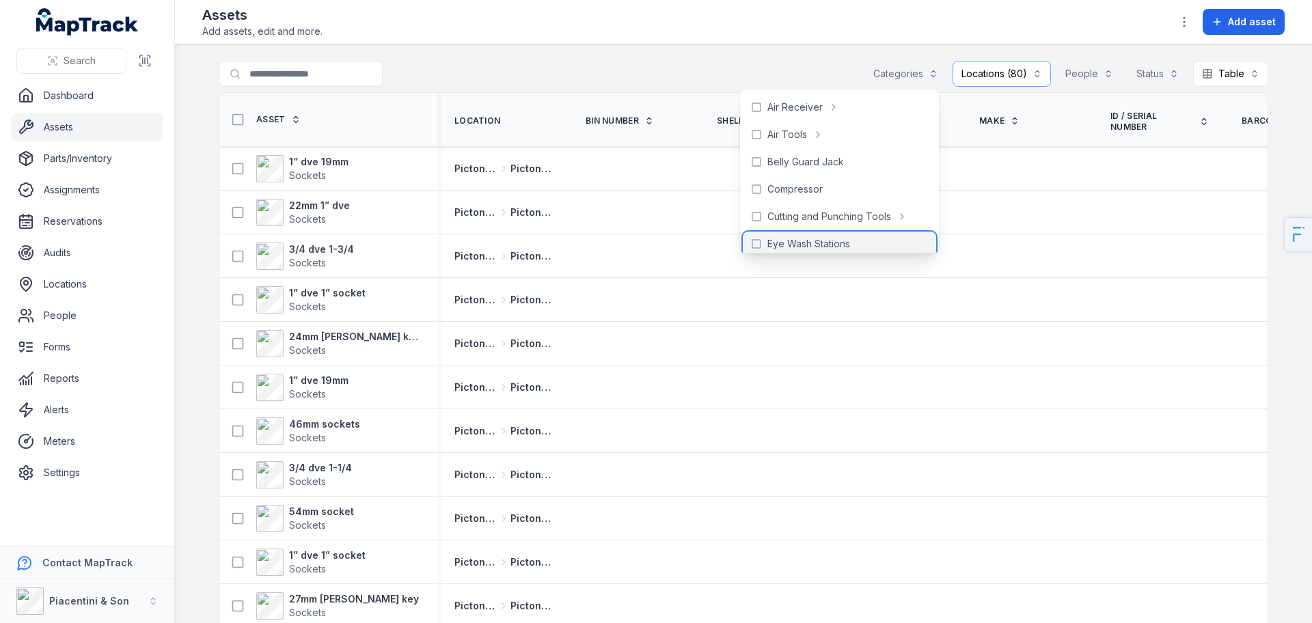
click at [748, 242] on div "Eye Wash Stations" at bounding box center [839, 244] width 193 height 25
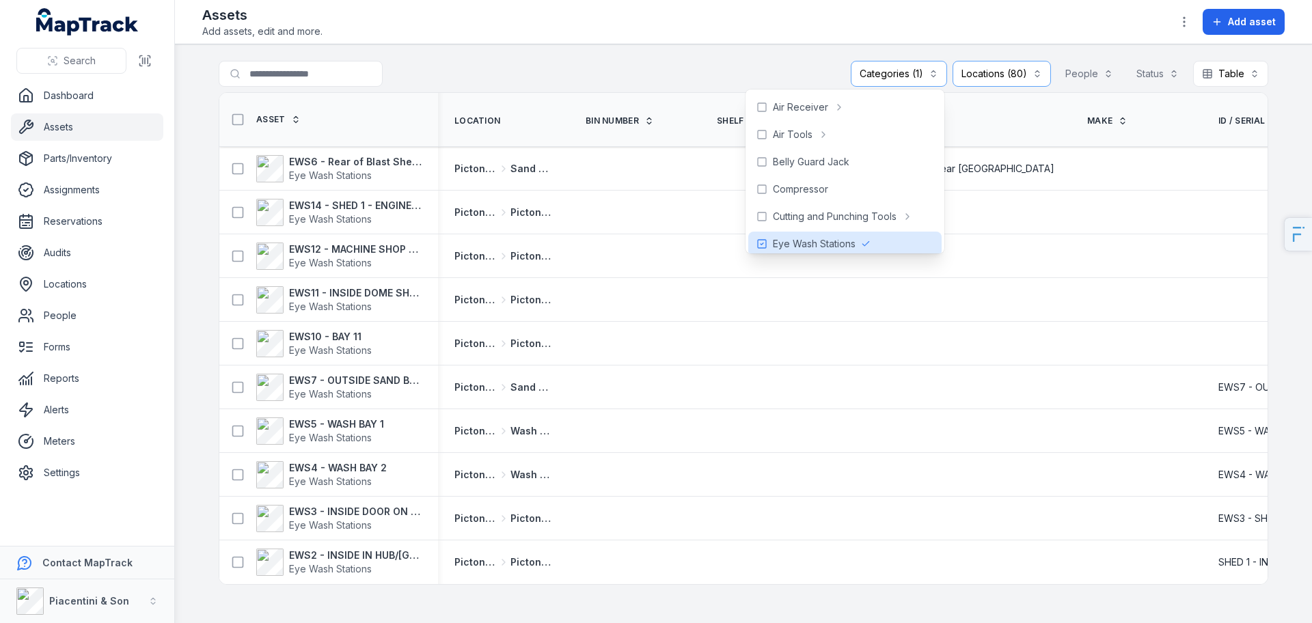
click at [696, 64] on div "**********" at bounding box center [744, 76] width 1050 height 31
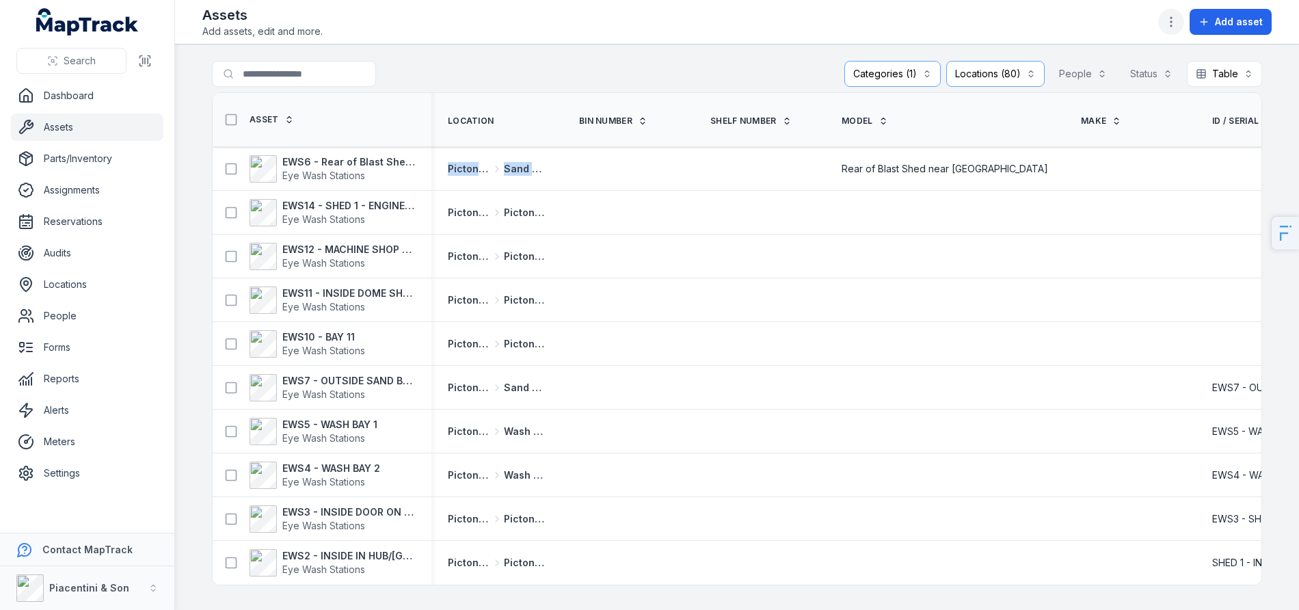
click at [1172, 25] on circle "button" at bounding box center [1170, 25] width 1 height 1
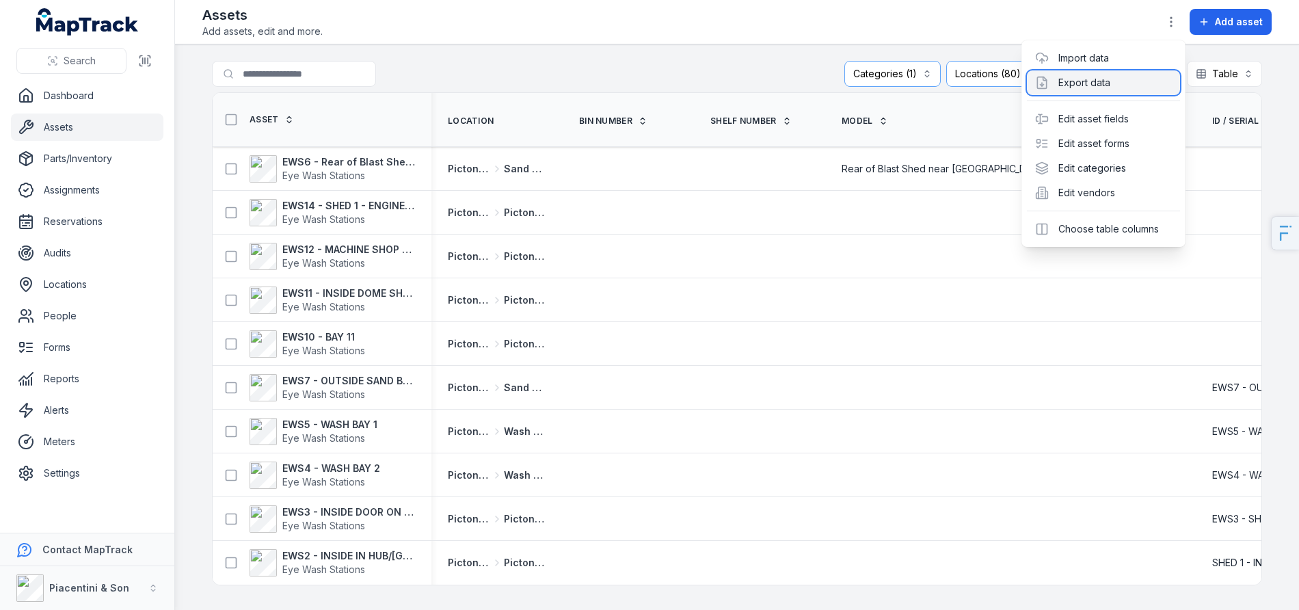
click at [1092, 75] on div "Export data" at bounding box center [1103, 82] width 153 height 25
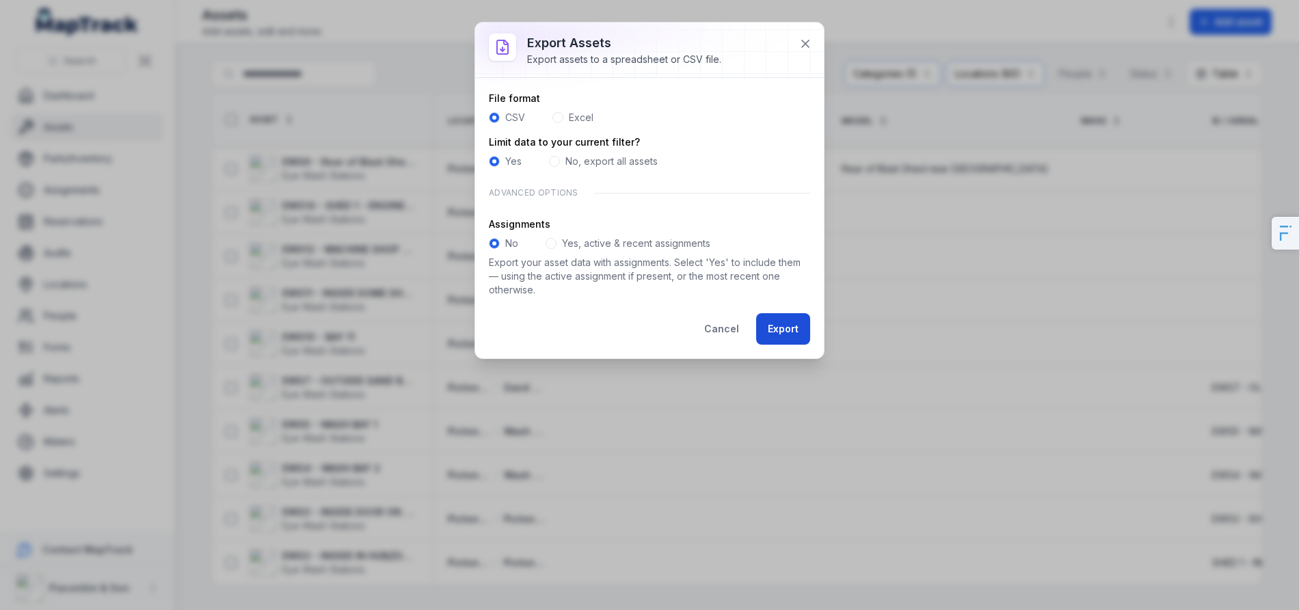
click at [781, 334] on button "Export" at bounding box center [783, 328] width 54 height 31
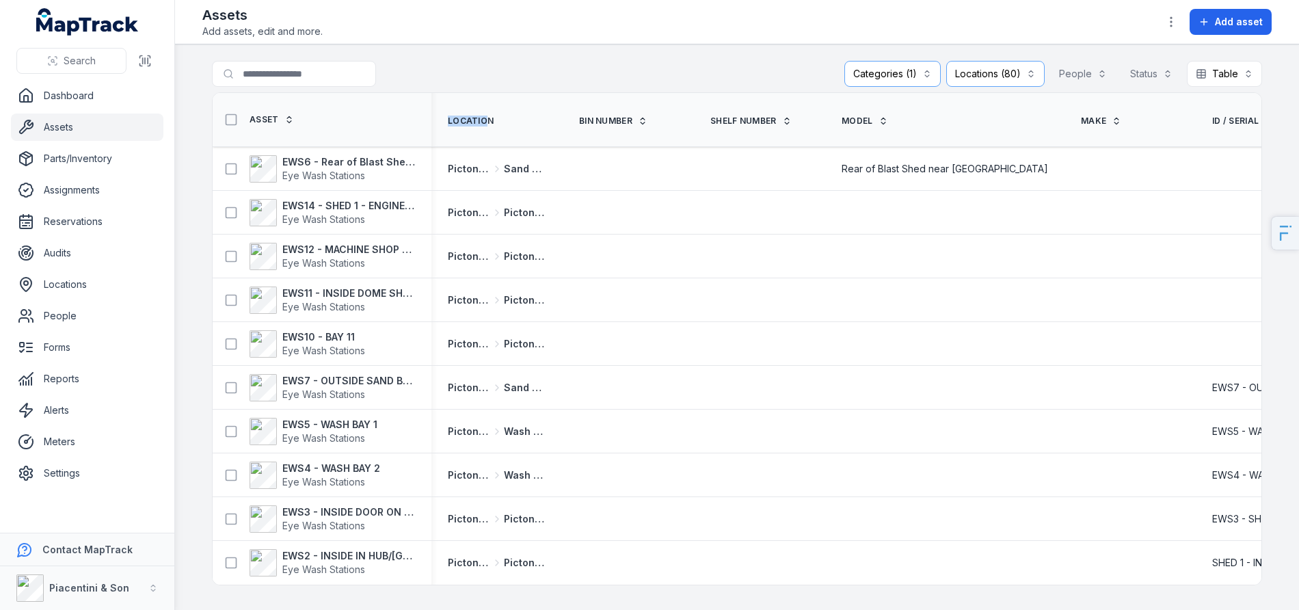
drag, startPoint x: 488, startPoint y: 122, endPoint x: 442, endPoint y: 123, distance: 45.8
click at [442, 124] on th "Location" at bounding box center [496, 120] width 131 height 54
click at [658, 61] on div "**********" at bounding box center [737, 76] width 1050 height 31
click at [1201, 76] on button "Table *****" at bounding box center [1224, 74] width 75 height 26
click at [1146, 75] on div "**********" at bounding box center [1053, 74] width 418 height 26
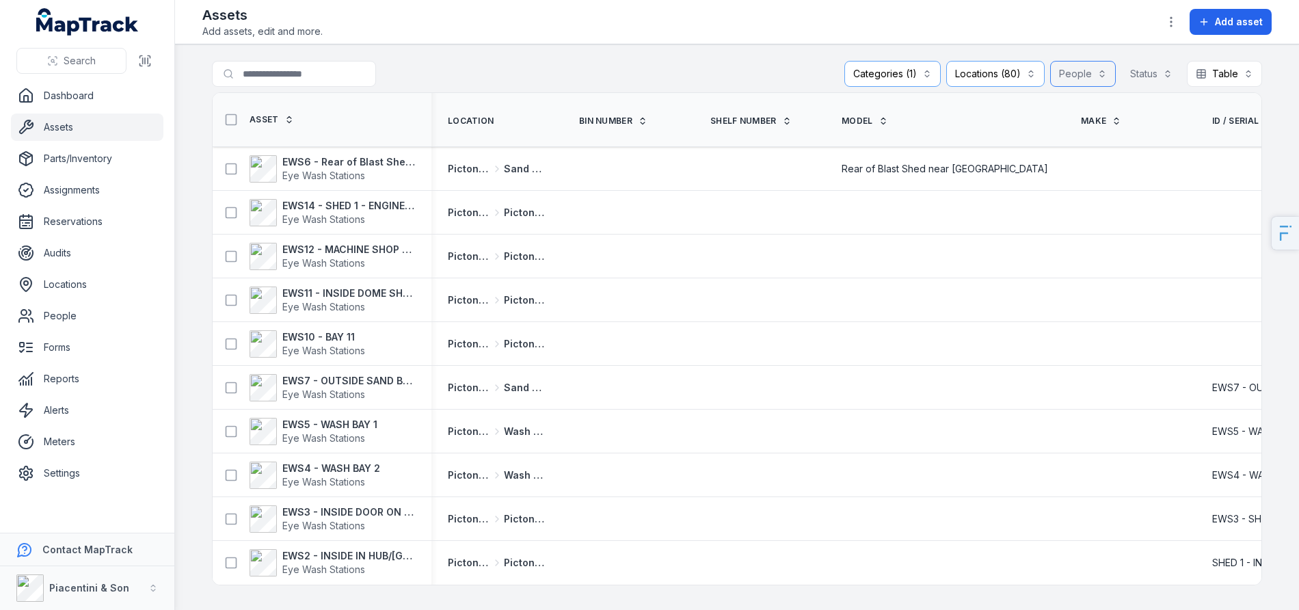
click at [1077, 76] on button "People" at bounding box center [1083, 74] width 66 height 26
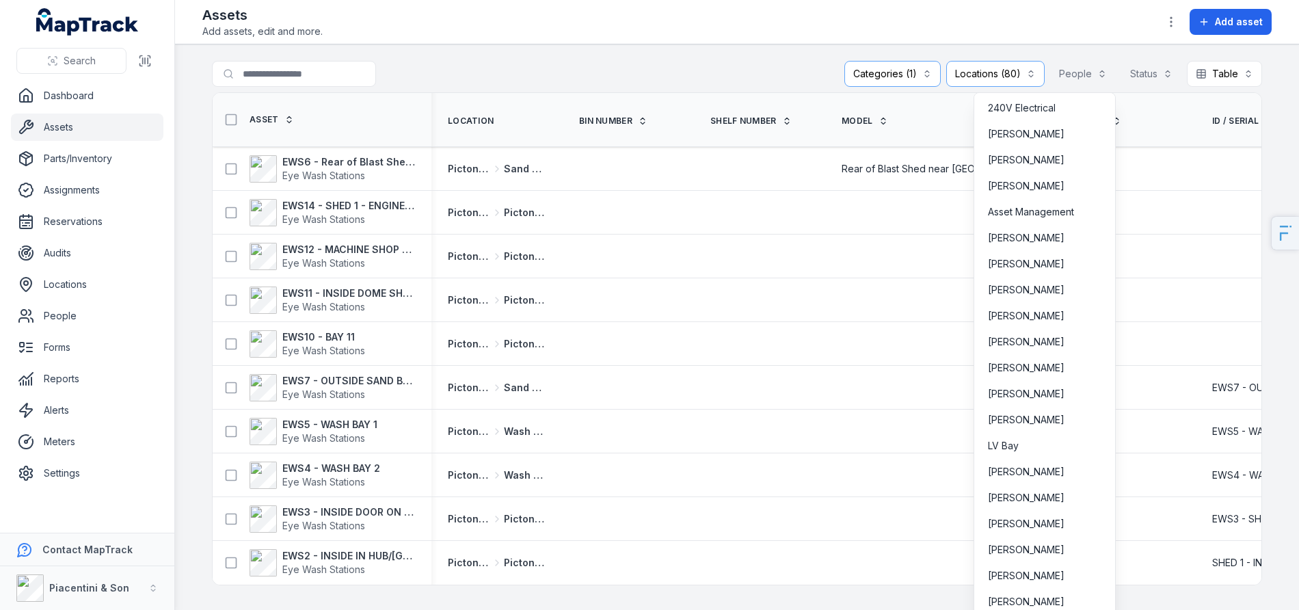
click at [1221, 72] on div "**********" at bounding box center [1053, 74] width 418 height 26
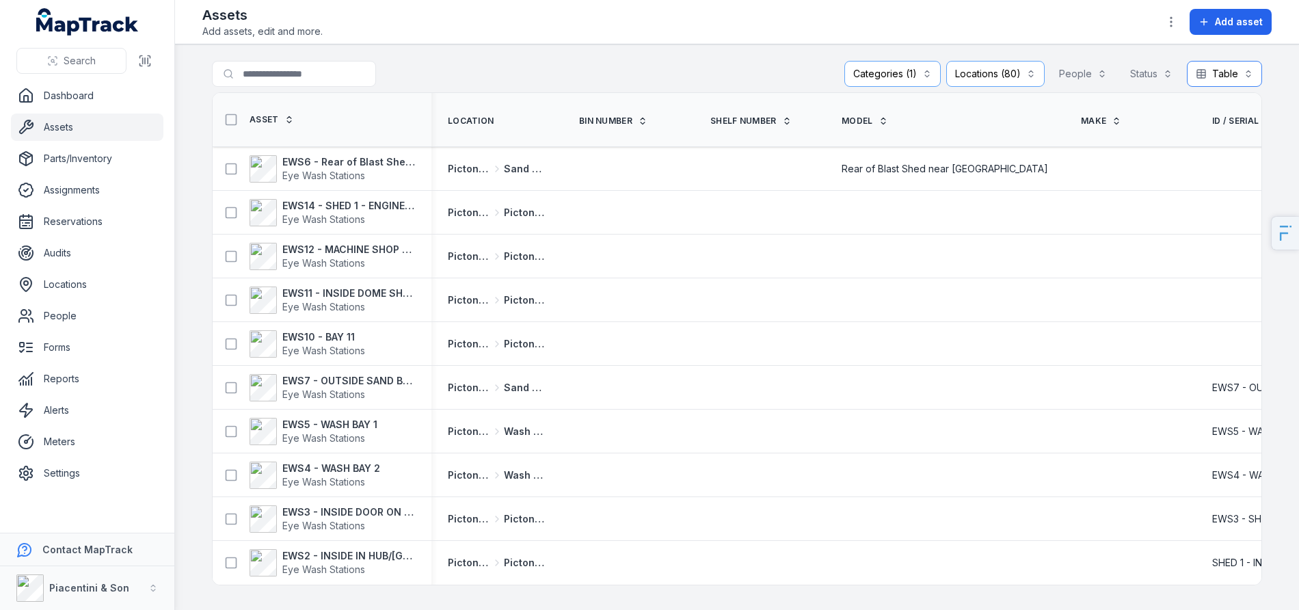
click at [1217, 71] on button "Table *****" at bounding box center [1224, 74] width 75 height 26
drag, startPoint x: 1124, startPoint y: 55, endPoint x: 1147, endPoint y: 60, distance: 23.7
click at [1124, 55] on main "**********" at bounding box center [737, 326] width 1124 height 565
click at [1165, 25] on button "button" at bounding box center [1171, 22] width 26 height 26
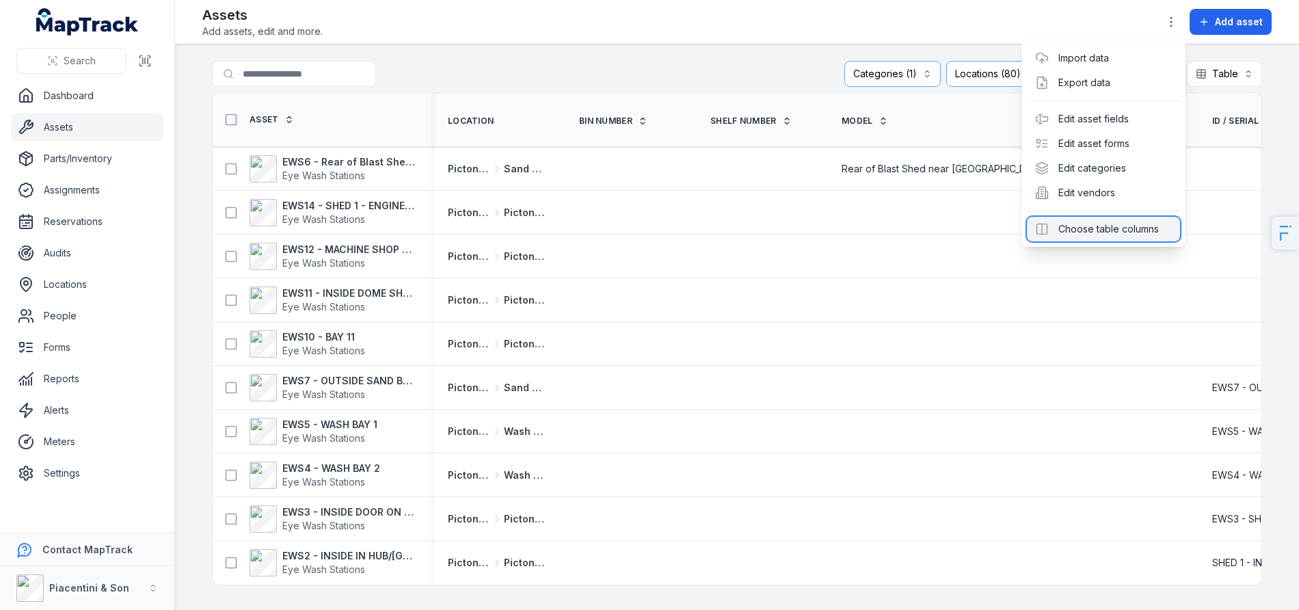
click at [1152, 220] on div "Choose table columns" at bounding box center [1103, 229] width 153 height 25
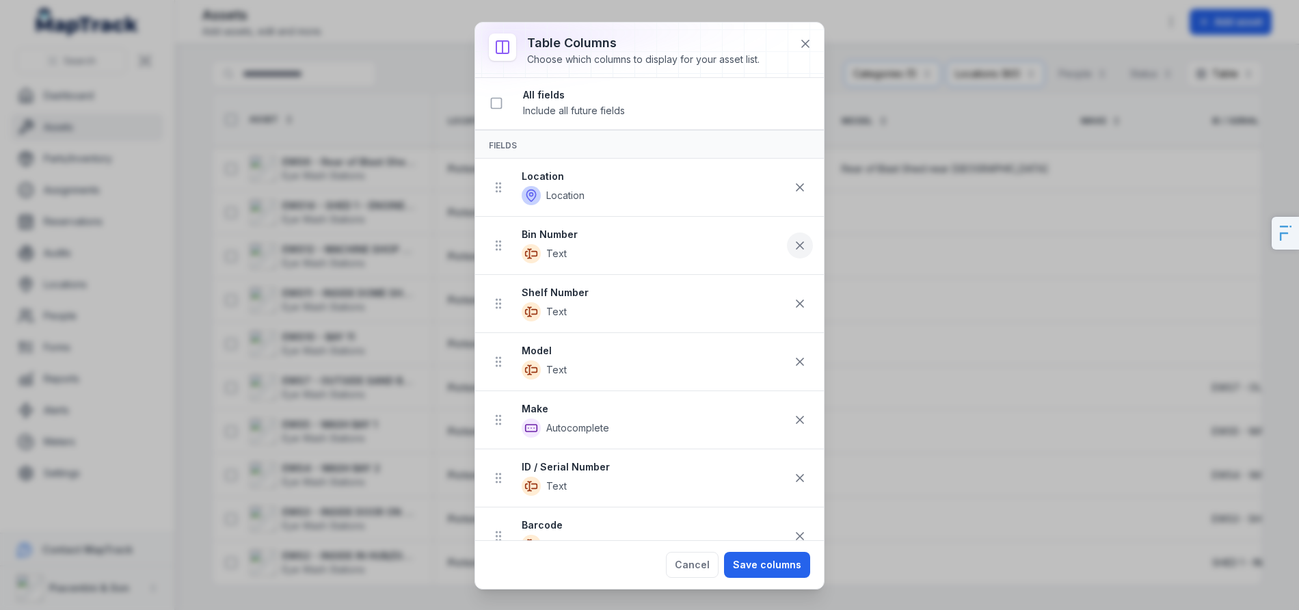
click at [787, 252] on button at bounding box center [800, 245] width 26 height 26
click at [793, 250] on icon at bounding box center [800, 246] width 14 height 14
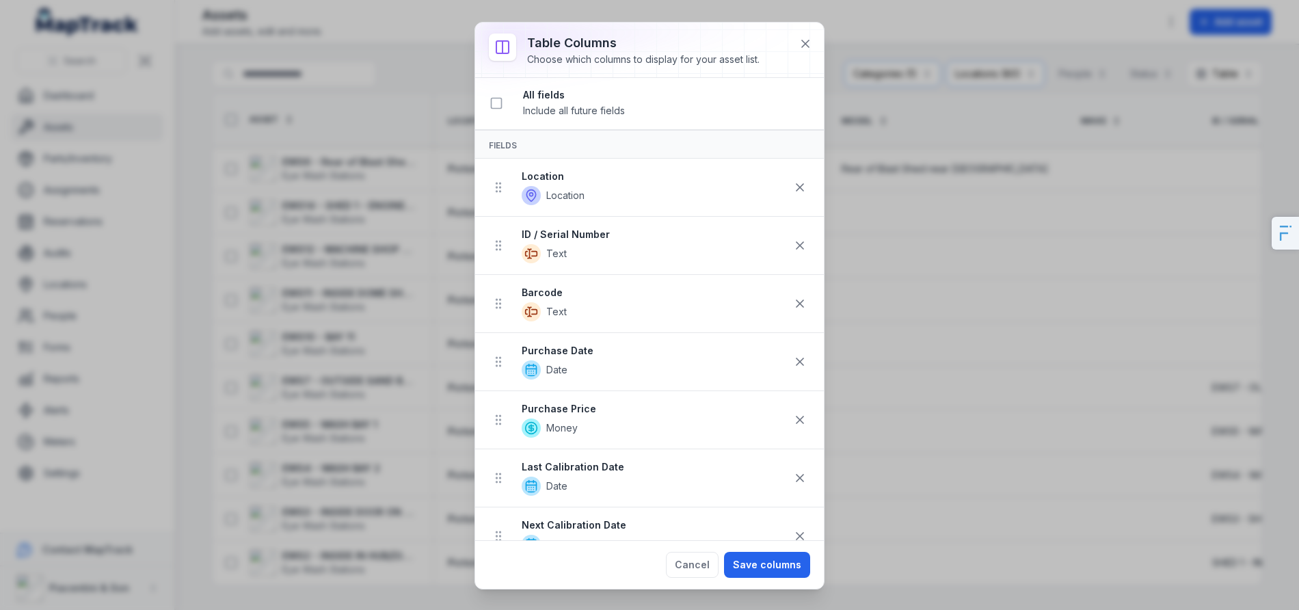
click at [793, 297] on icon at bounding box center [800, 304] width 14 height 14
click at [793, 250] on icon at bounding box center [800, 246] width 14 height 14
click at [793, 297] on icon at bounding box center [800, 304] width 14 height 14
click at [793, 250] on icon at bounding box center [800, 246] width 14 height 14
click at [793, 297] on icon at bounding box center [800, 304] width 14 height 14
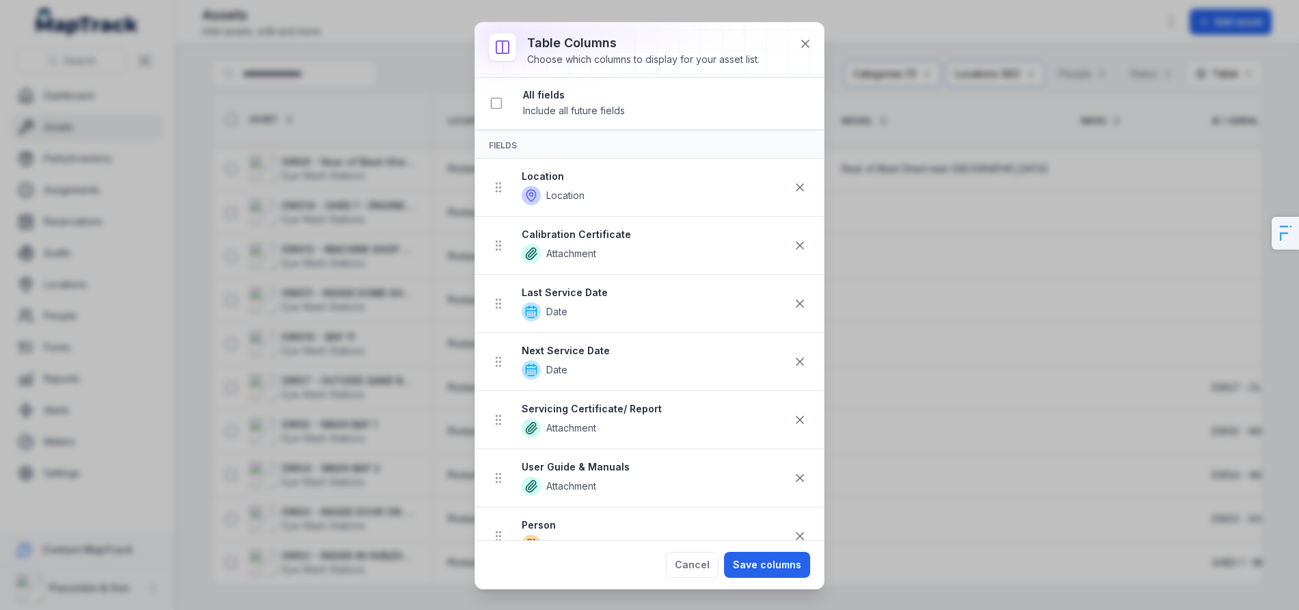
click at [793, 250] on icon at bounding box center [800, 246] width 14 height 14
click at [793, 297] on icon at bounding box center [800, 304] width 14 height 14
click at [793, 250] on icon at bounding box center [800, 246] width 14 height 14
click at [793, 297] on icon at bounding box center [800, 304] width 14 height 14
click at [793, 250] on icon at bounding box center [800, 246] width 14 height 14
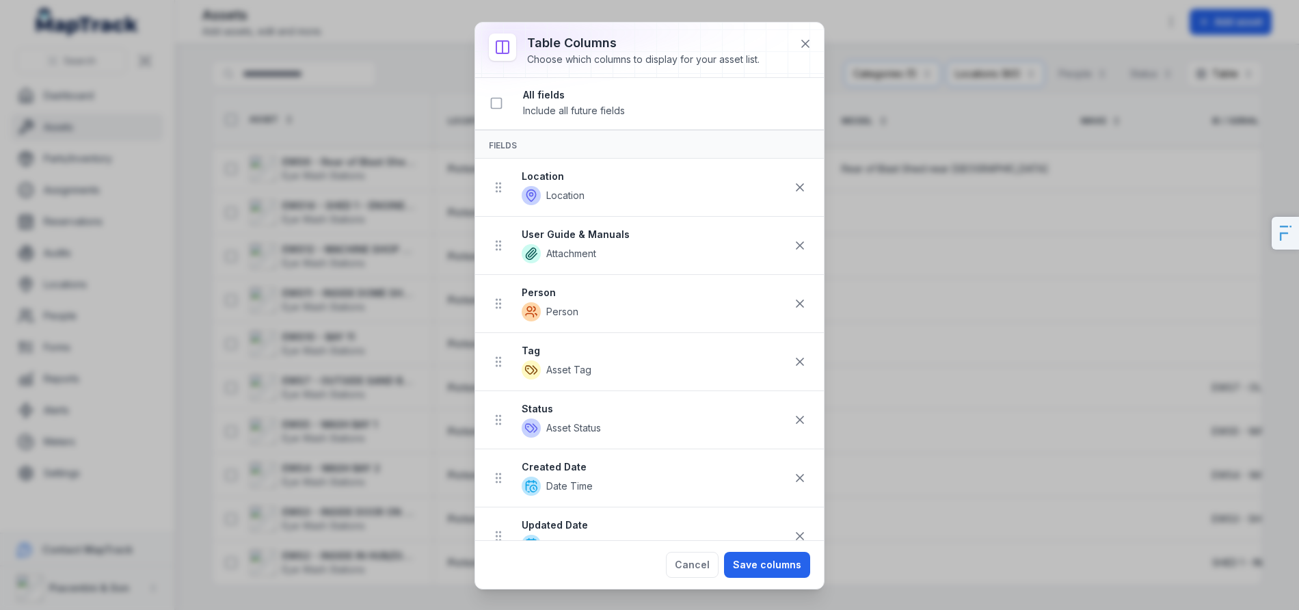
click at [793, 297] on icon at bounding box center [800, 304] width 14 height 14
click at [793, 355] on icon at bounding box center [800, 362] width 14 height 14
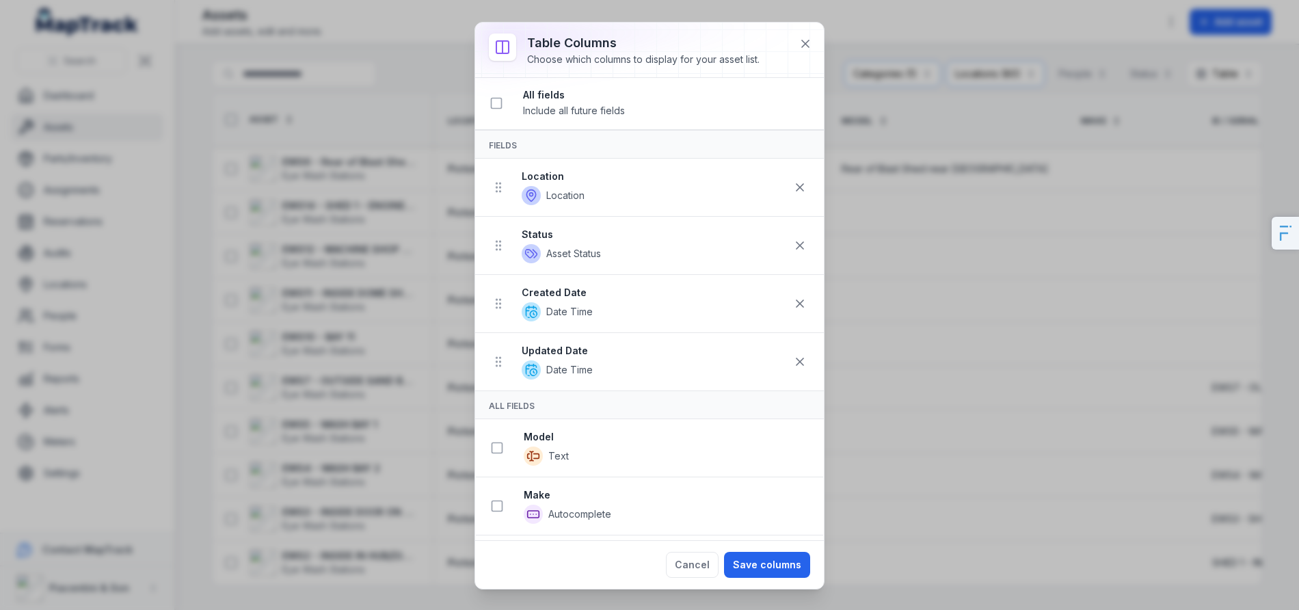
click at [793, 250] on icon at bounding box center [800, 246] width 14 height 14
click at [793, 297] on icon at bounding box center [800, 304] width 14 height 14
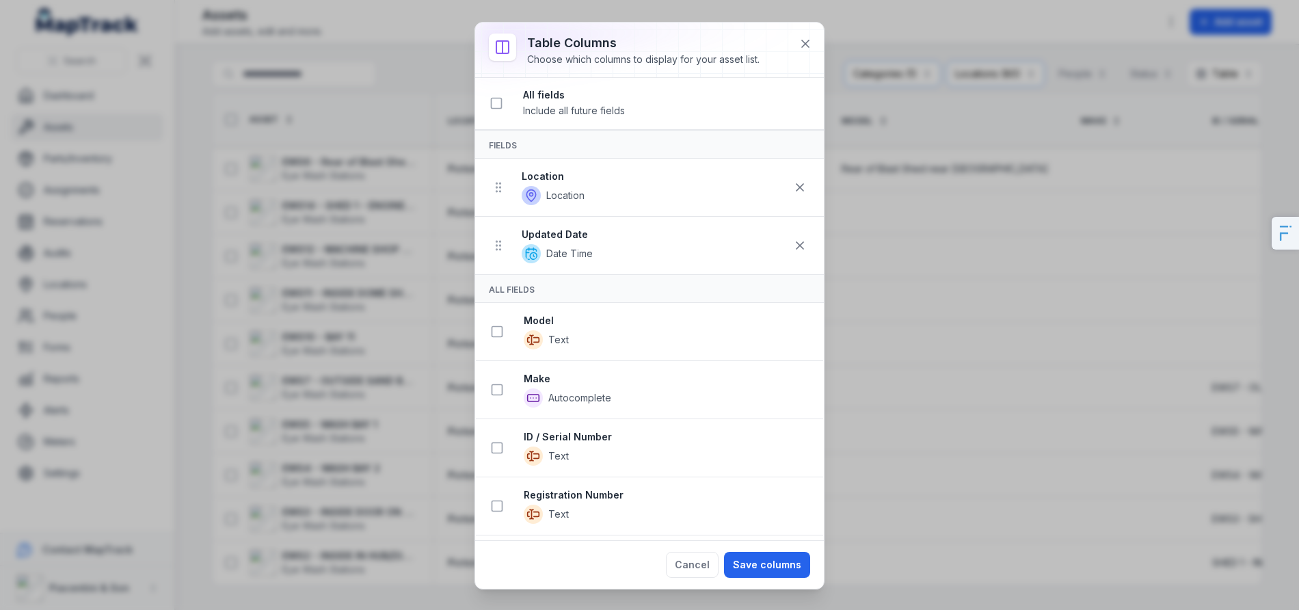
click at [793, 250] on icon at bounding box center [800, 246] width 14 height 14
click at [785, 303] on li "Model Text" at bounding box center [649, 332] width 347 height 58
click at [785, 250] on li "Model Text" at bounding box center [649, 274] width 347 height 58
click at [768, 295] on li "Model Text" at bounding box center [649, 274] width 347 height 58
click at [772, 578] on div "Cancel Save columns" at bounding box center [649, 564] width 349 height 49
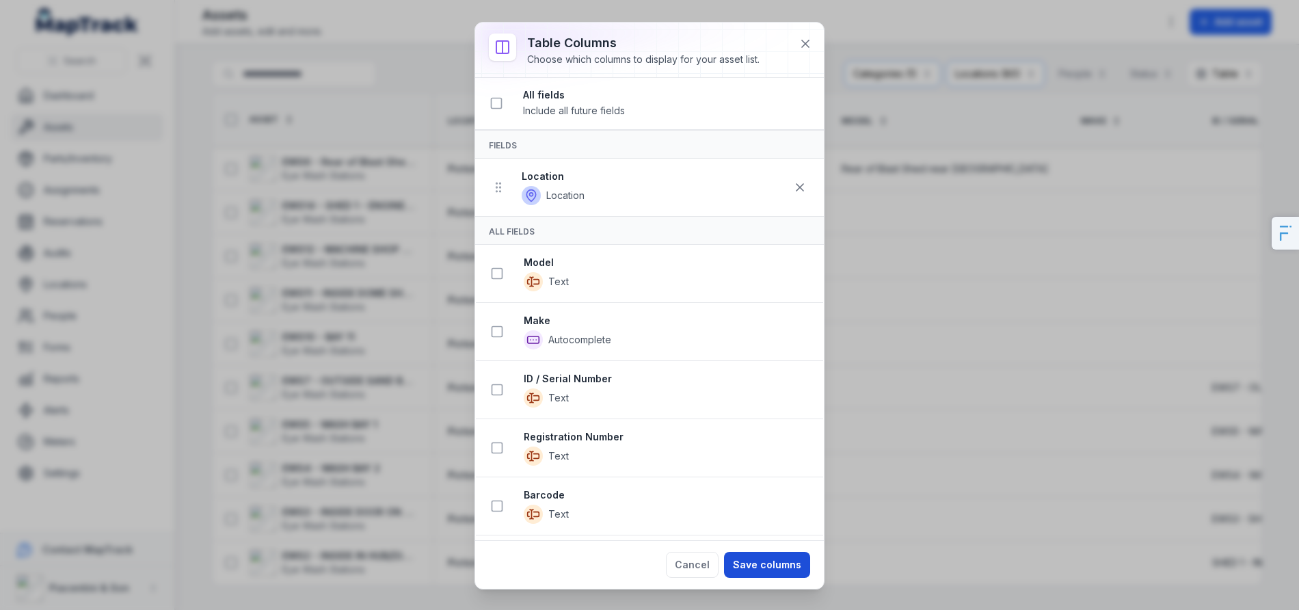
click at [779, 561] on button "Save columns" at bounding box center [767, 565] width 86 height 26
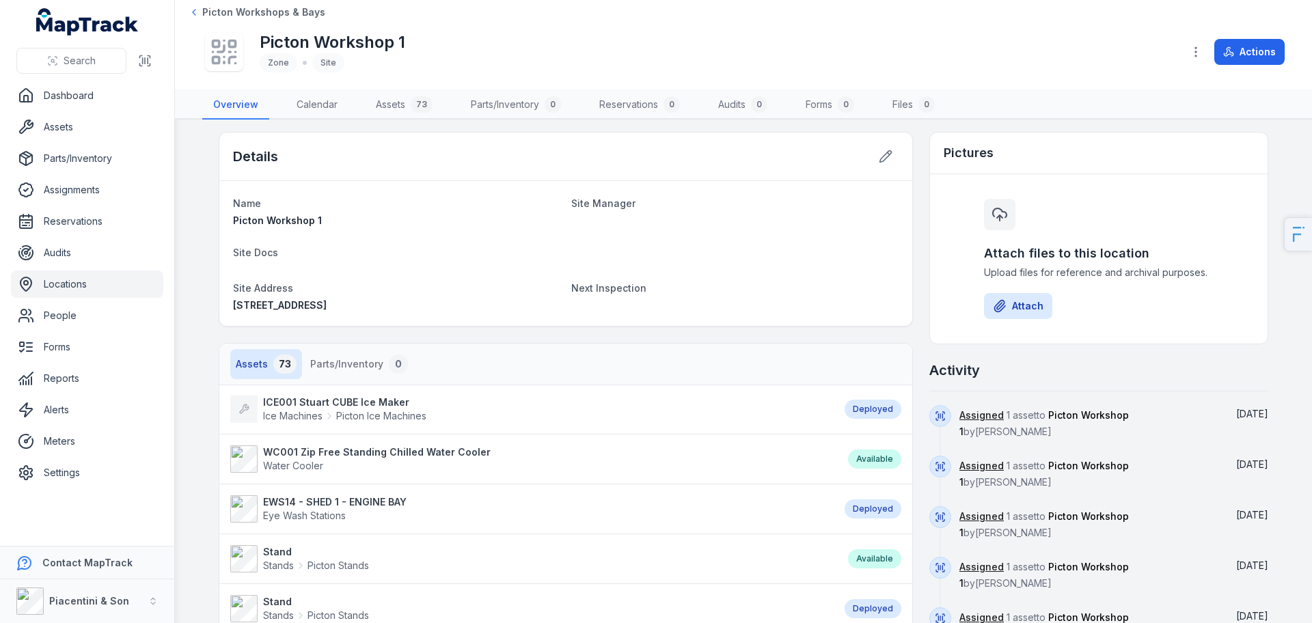
scroll to position [5, 0]
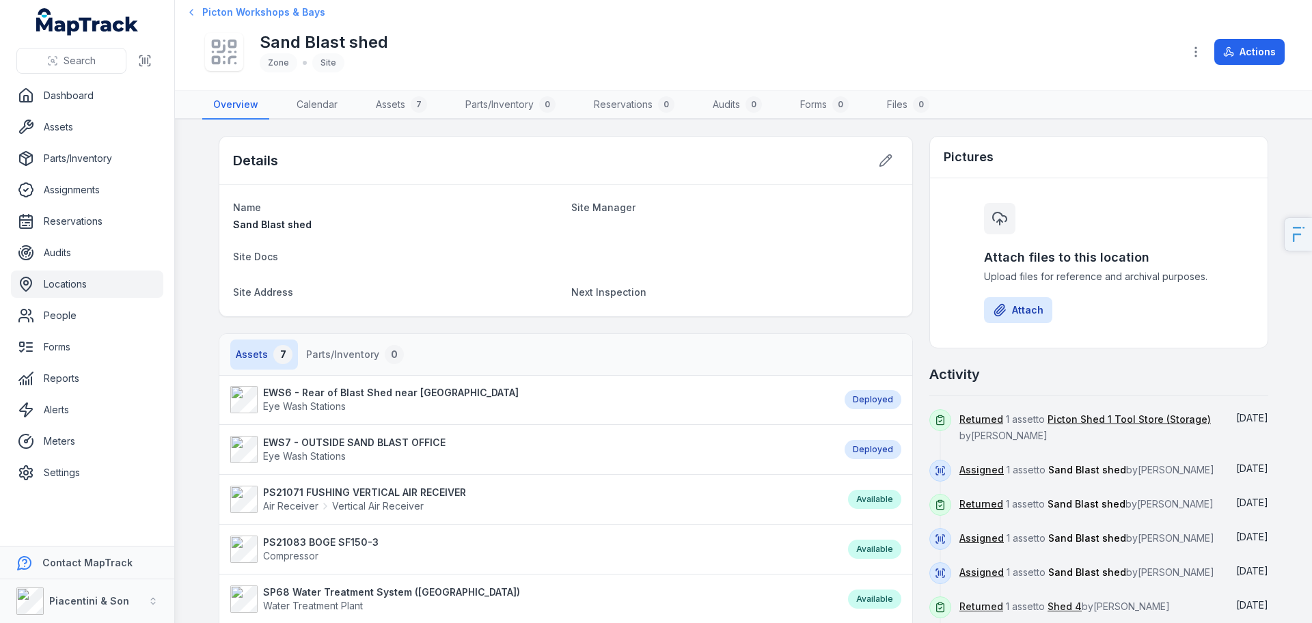
click at [271, 12] on span "Picton Workshops & Bays" at bounding box center [263, 12] width 123 height 14
